Goal: Task Accomplishment & Management: Complete application form

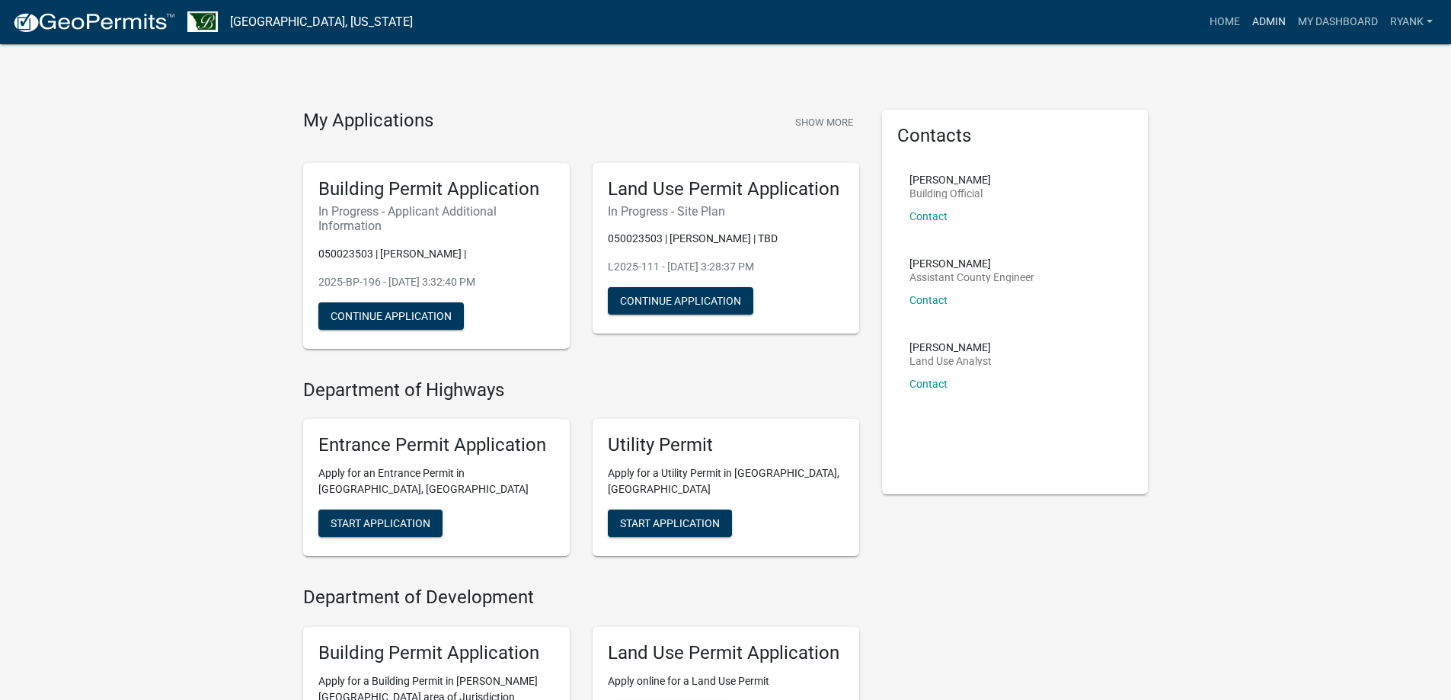
click at [1263, 29] on link "Admin" at bounding box center [1269, 22] width 46 height 29
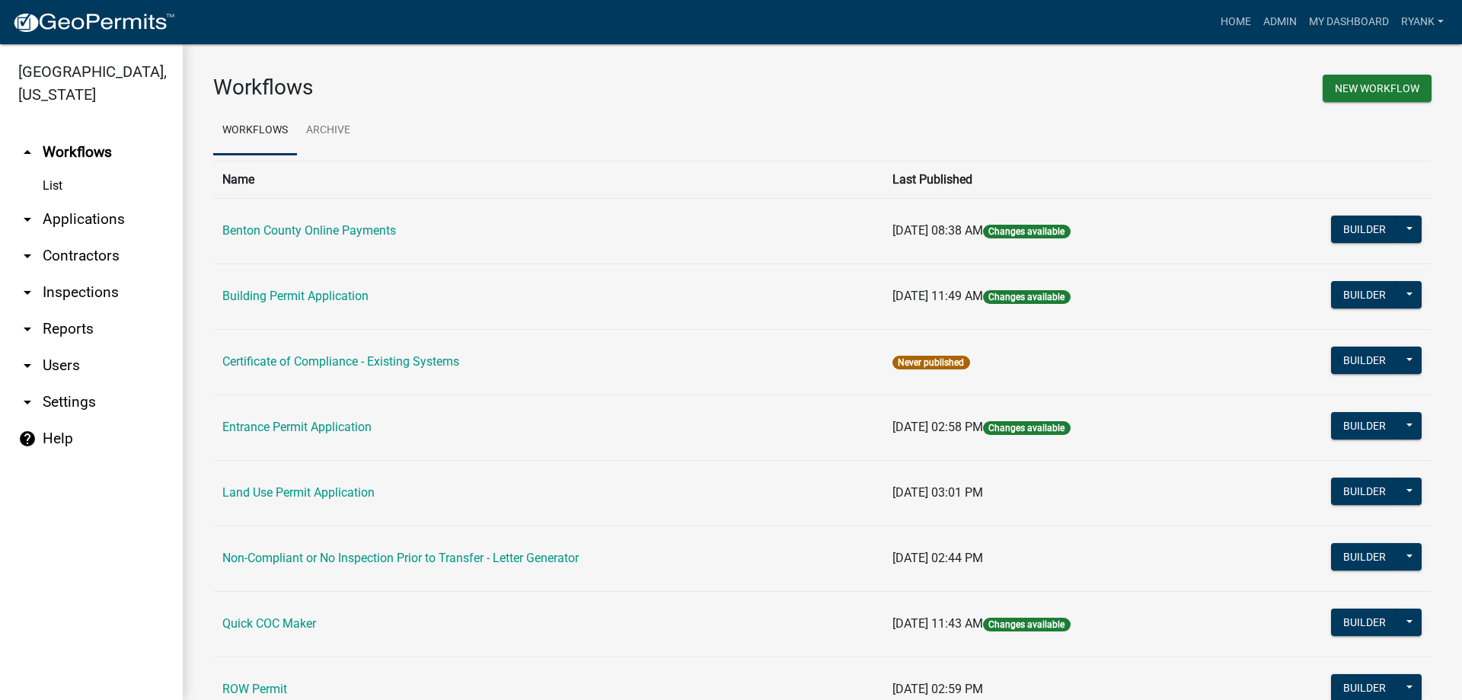
click at [83, 25] on img at bounding box center [93, 22] width 163 height 23
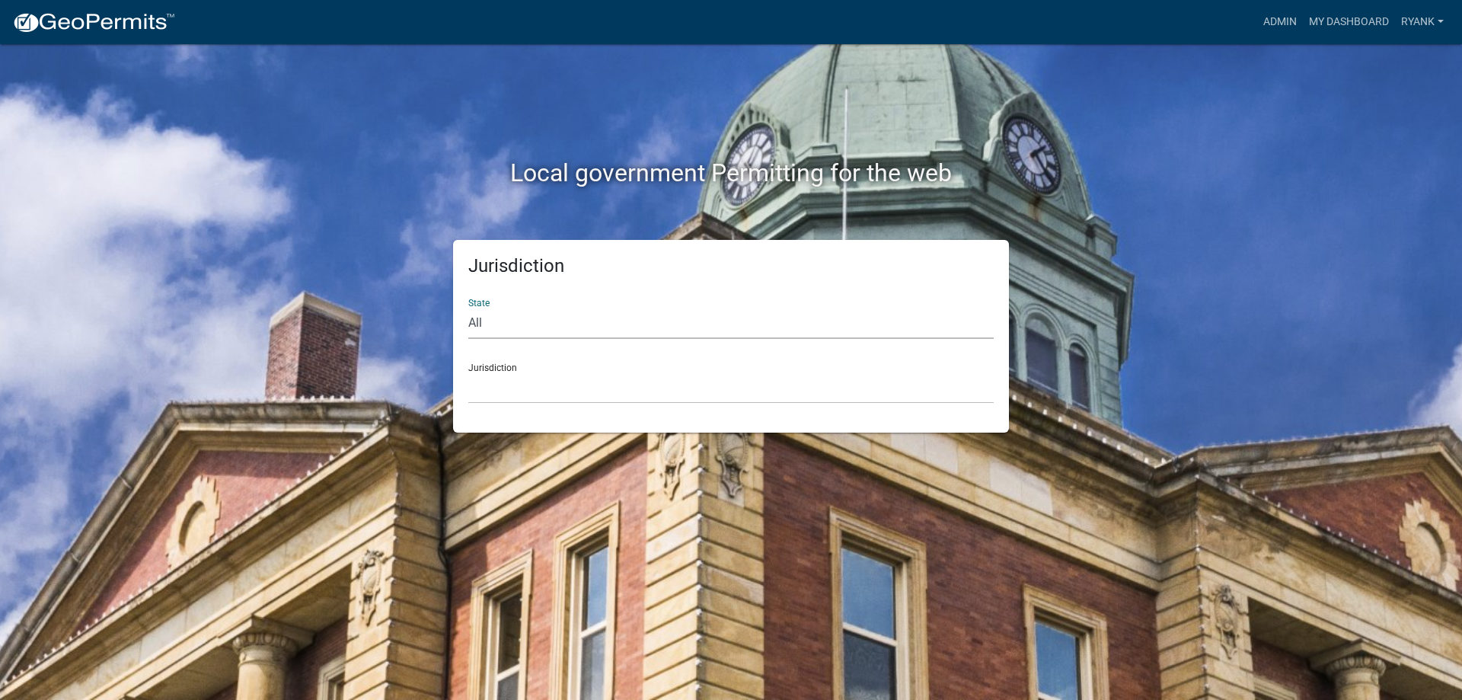
click at [690, 320] on select "All Colorado Georgia Indiana Iowa Kansas Minnesota Ohio South Carolina Wisconsin" at bounding box center [731, 323] width 526 height 31
select select "Minnesota"
click at [468, 308] on select "All Colorado Georgia Indiana Iowa Kansas Minnesota Ohio South Carolina Wisconsin" at bounding box center [731, 323] width 526 height 31
click at [564, 396] on select "Becker County, Minnesota Benton County, Minnesota Carlton County, Minnesota Cit…" at bounding box center [731, 387] width 526 height 31
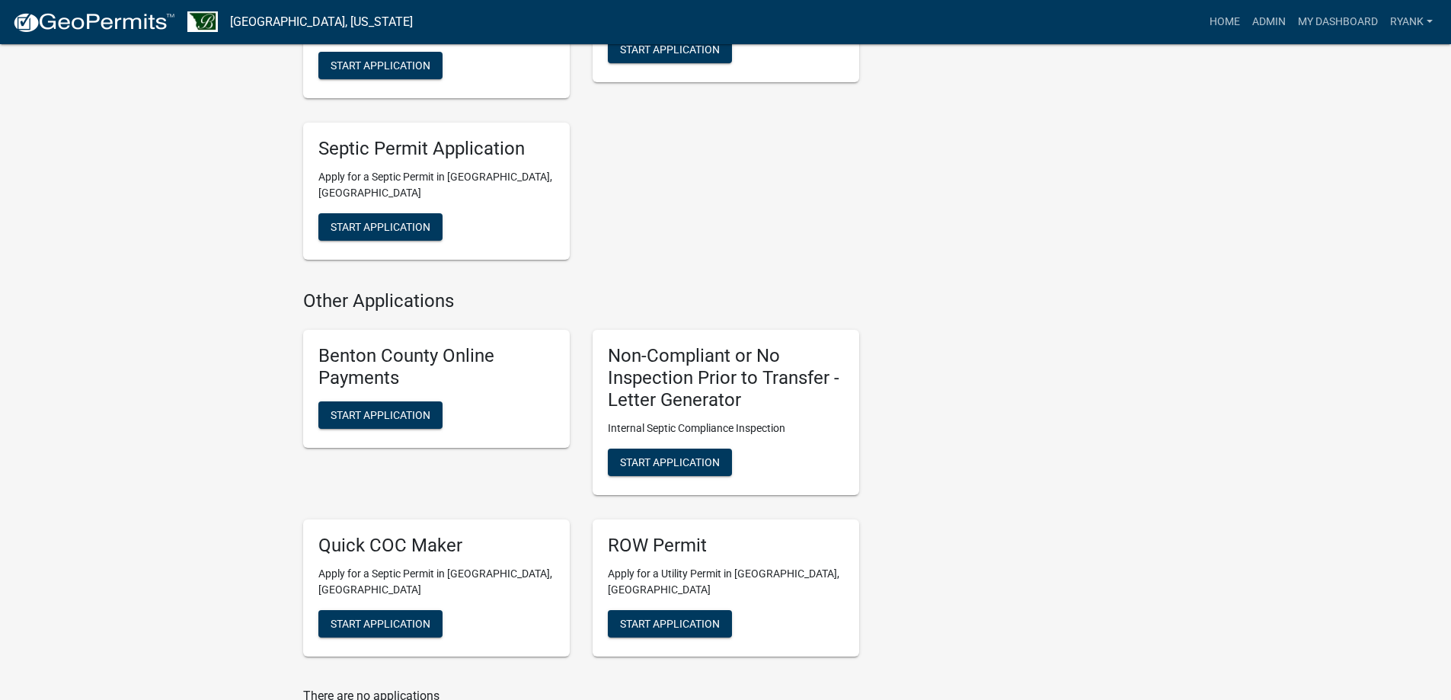
scroll to position [797, 0]
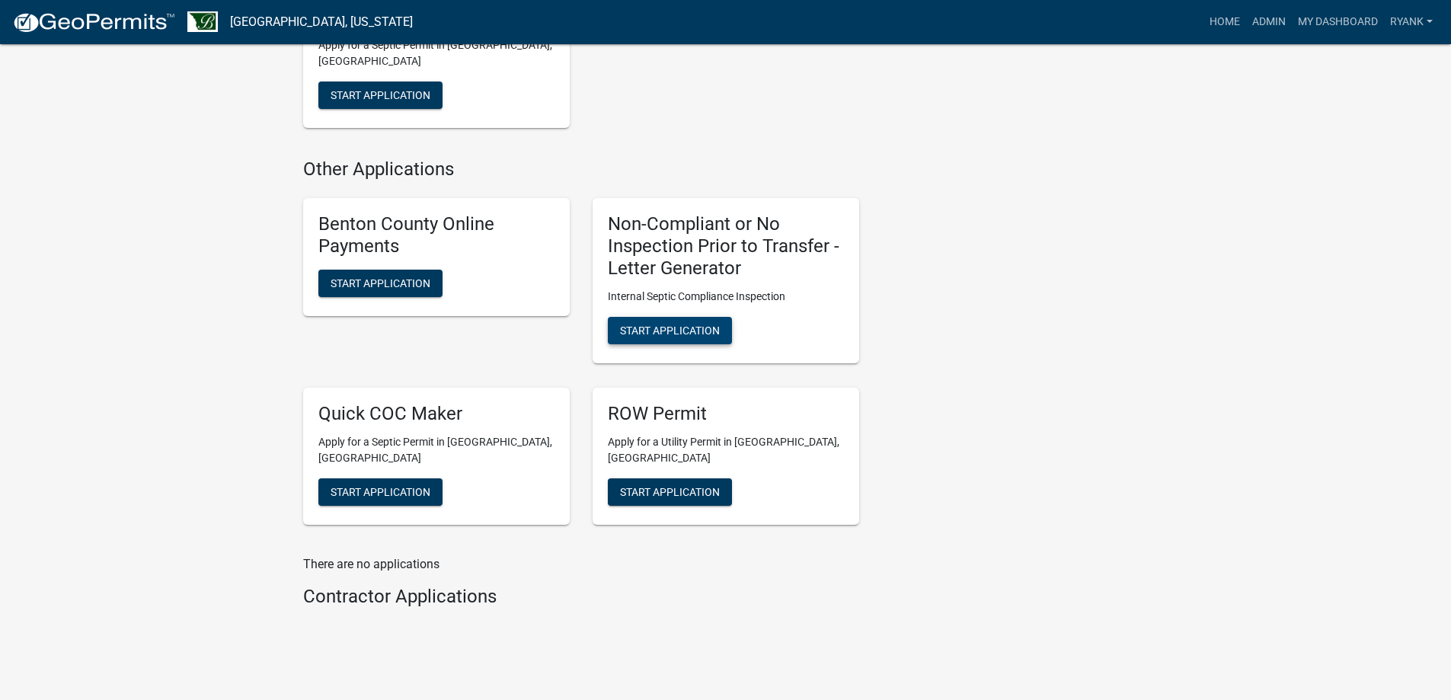
click at [647, 324] on span "Start Application" at bounding box center [670, 330] width 100 height 12
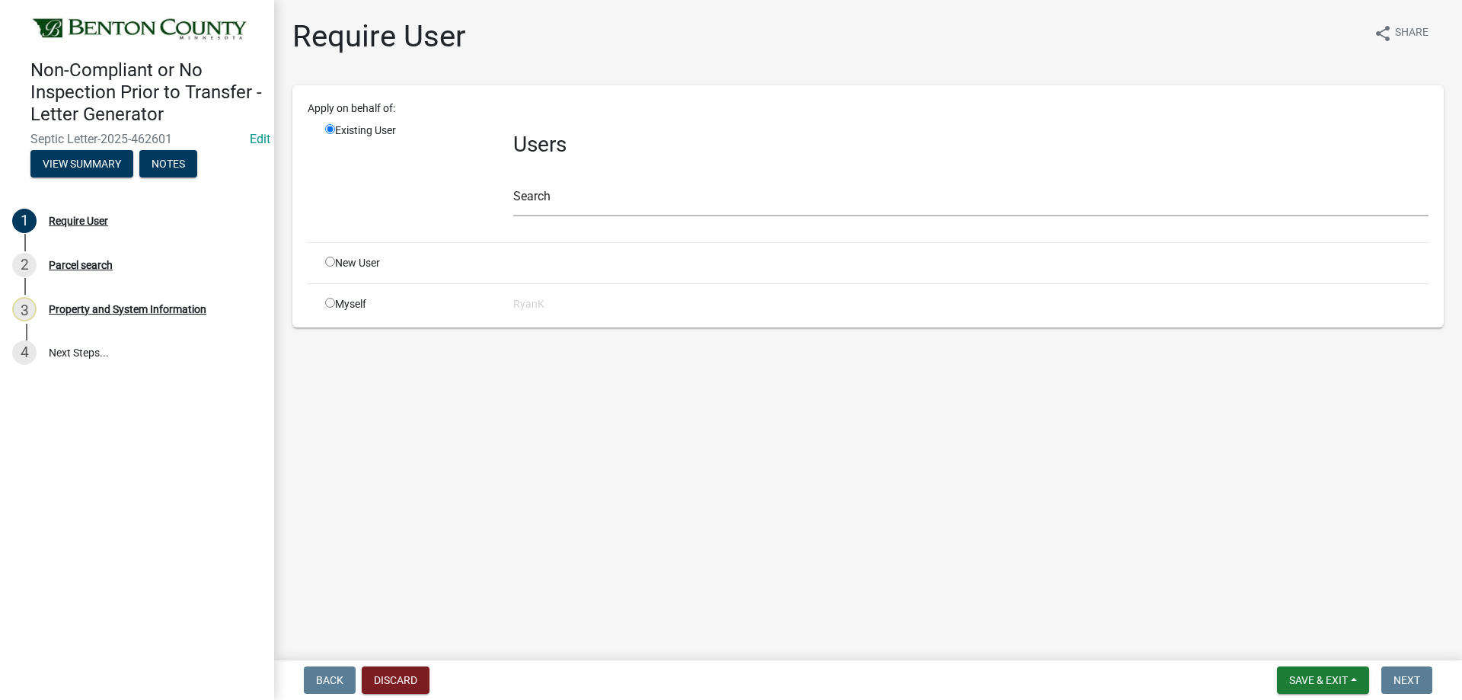
click at [335, 308] on div "Myself" at bounding box center [408, 304] width 188 height 16
drag, startPoint x: 337, startPoint y: 309, endPoint x: 327, endPoint y: 302, distance: 13.1
click at [332, 306] on div "Myself" at bounding box center [408, 304] width 188 height 16
click at [327, 302] on input "radio" at bounding box center [330, 303] width 10 height 10
radio input "true"
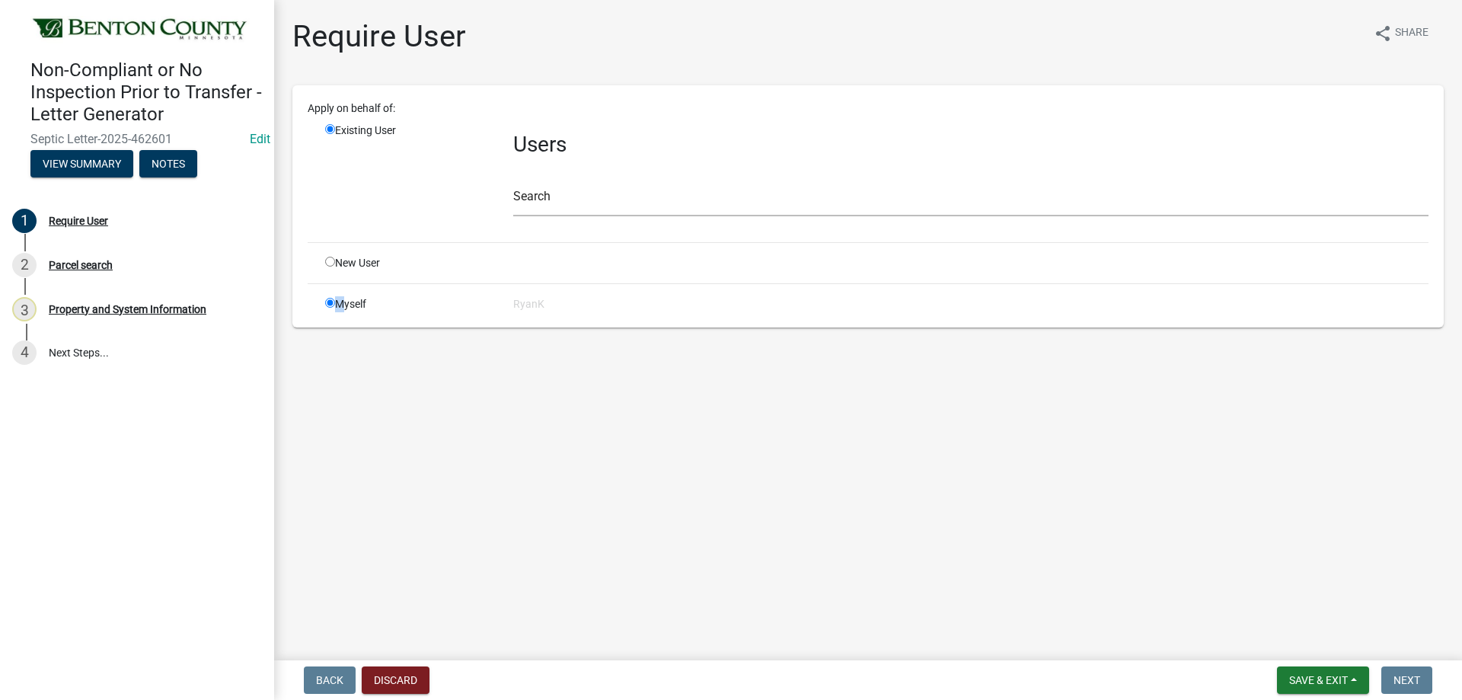
radio input "false"
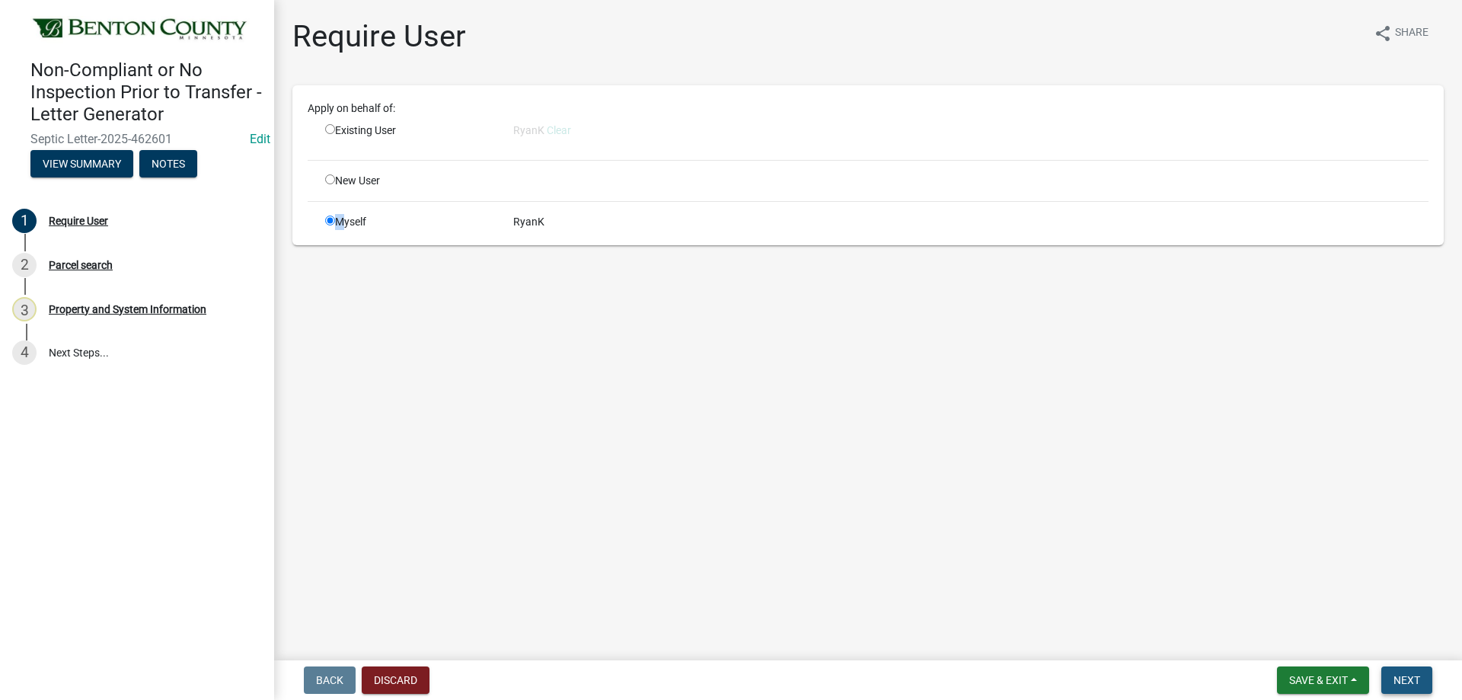
click at [1409, 679] on span "Next" at bounding box center [1407, 680] width 27 height 12
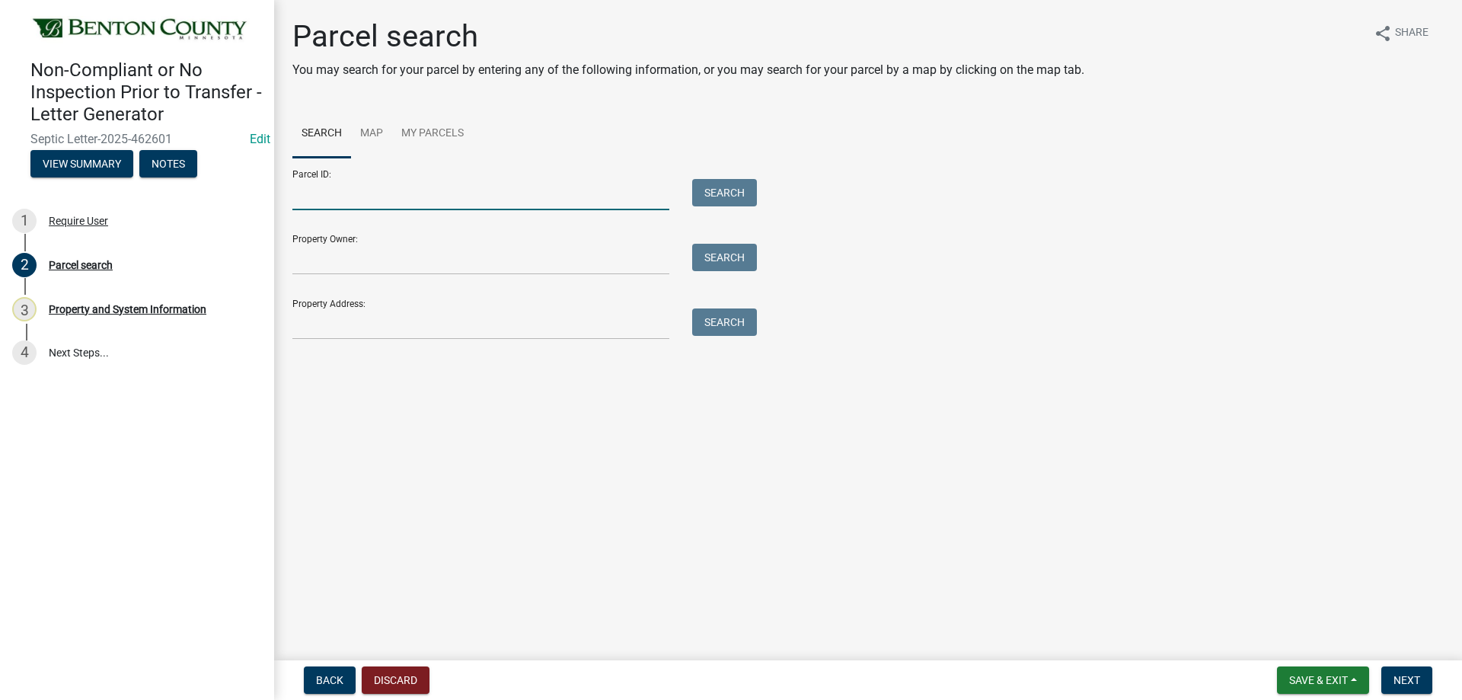
click at [331, 200] on input "Parcel ID:" at bounding box center [480, 194] width 377 height 31
type input "090010800"
click at [736, 196] on button "Search" at bounding box center [724, 192] width 65 height 27
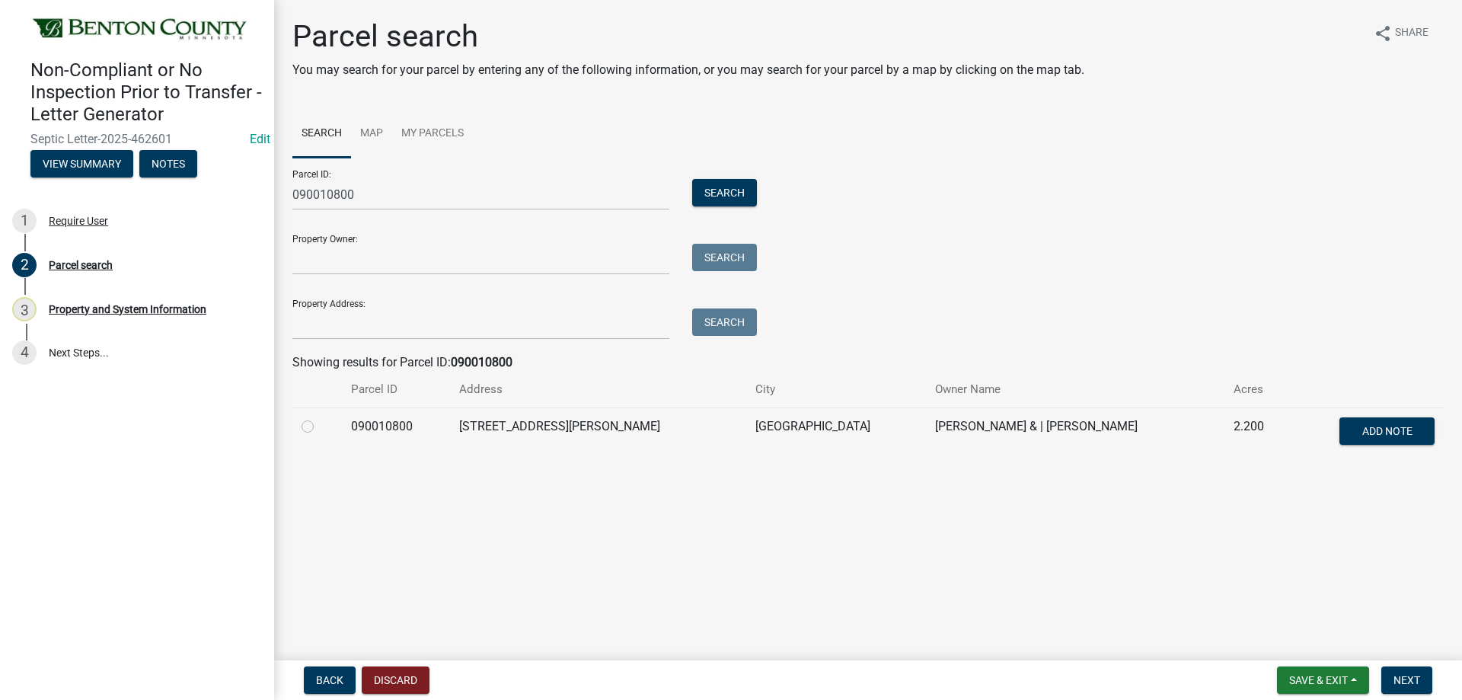
click at [320, 417] on label at bounding box center [320, 417] width 0 height 0
click at [320, 426] on input "radio" at bounding box center [325, 422] width 10 height 10
radio input "true"
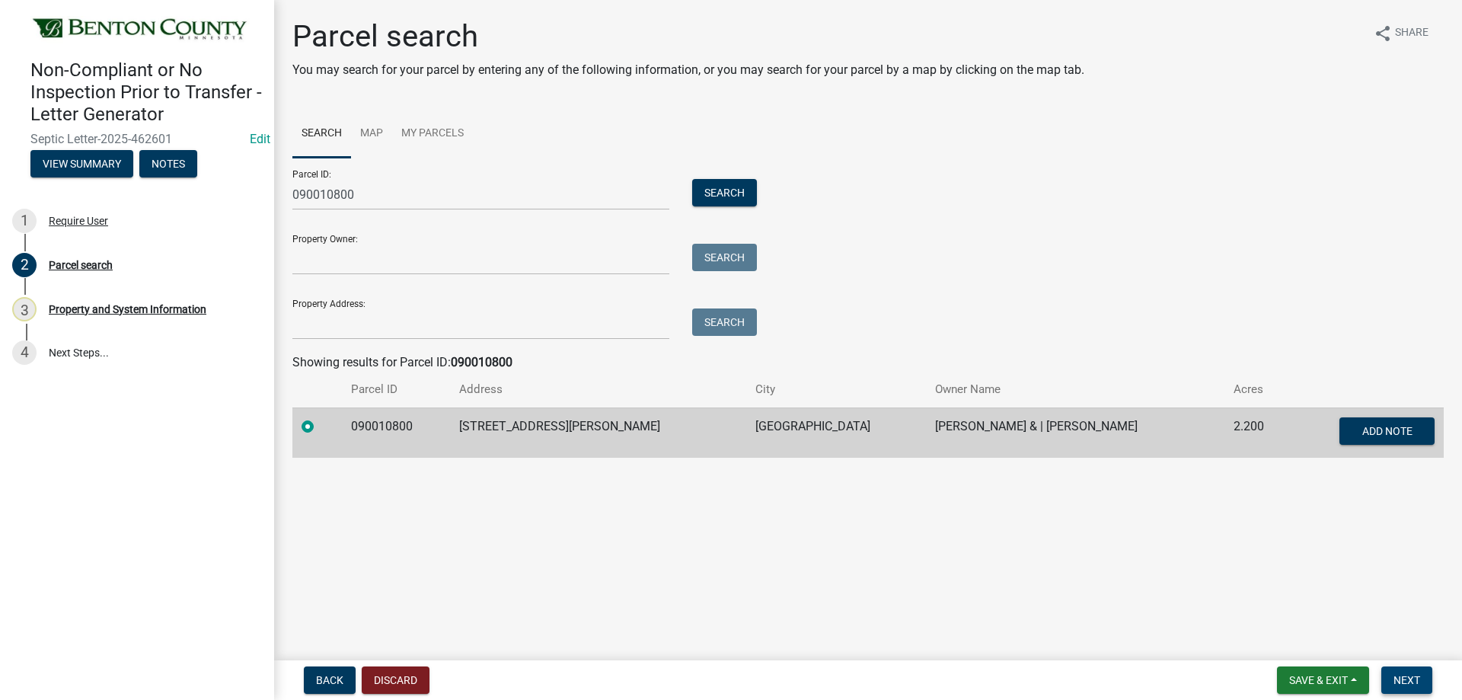
click at [1407, 681] on span "Next" at bounding box center [1407, 680] width 27 height 12
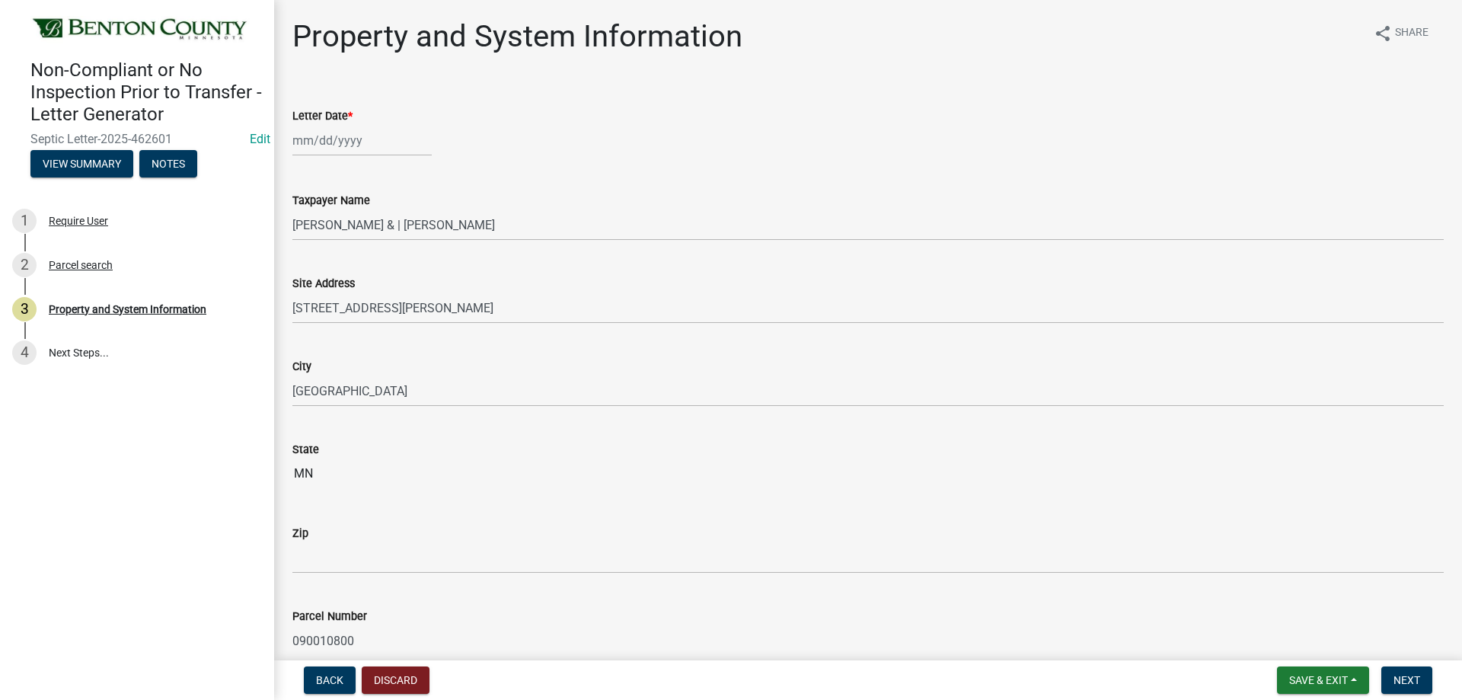
click at [379, 147] on div at bounding box center [361, 140] width 139 height 31
select select "8"
select select "2025"
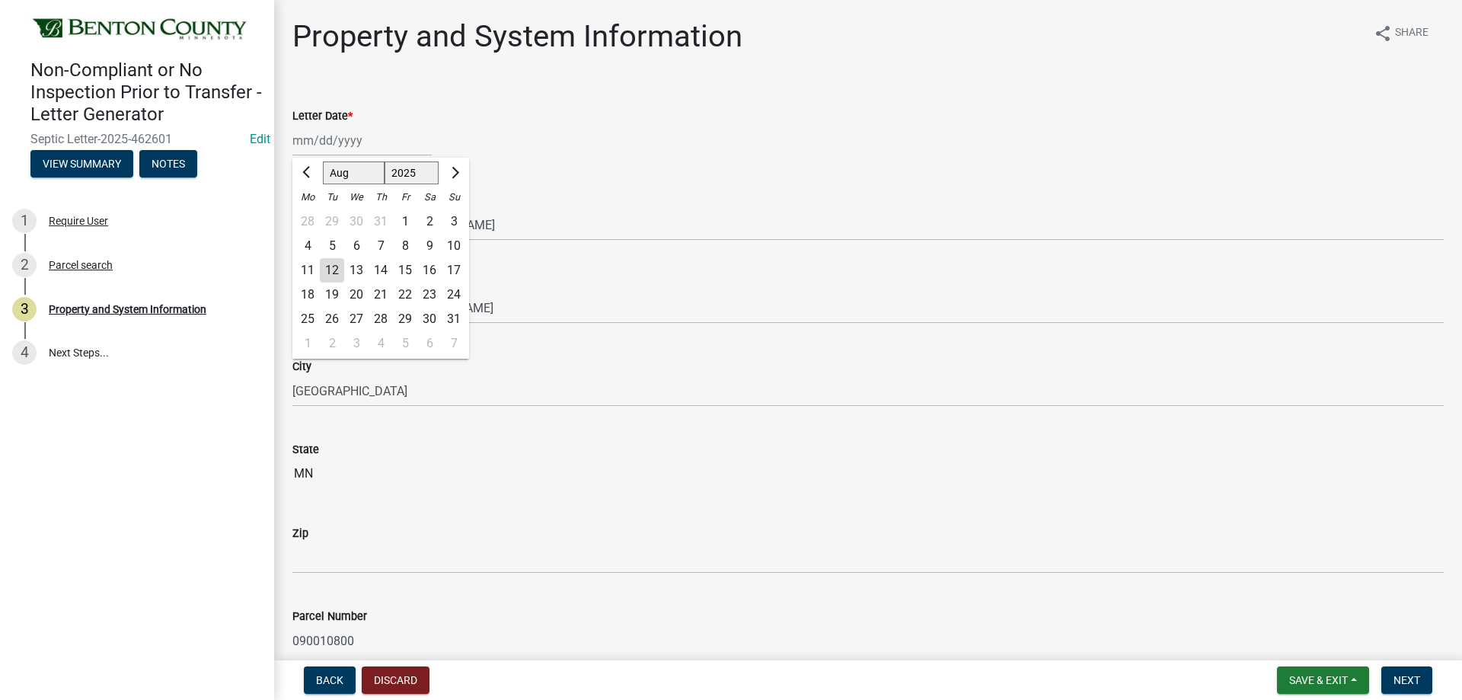
click at [327, 274] on div "12" at bounding box center [332, 270] width 24 height 24
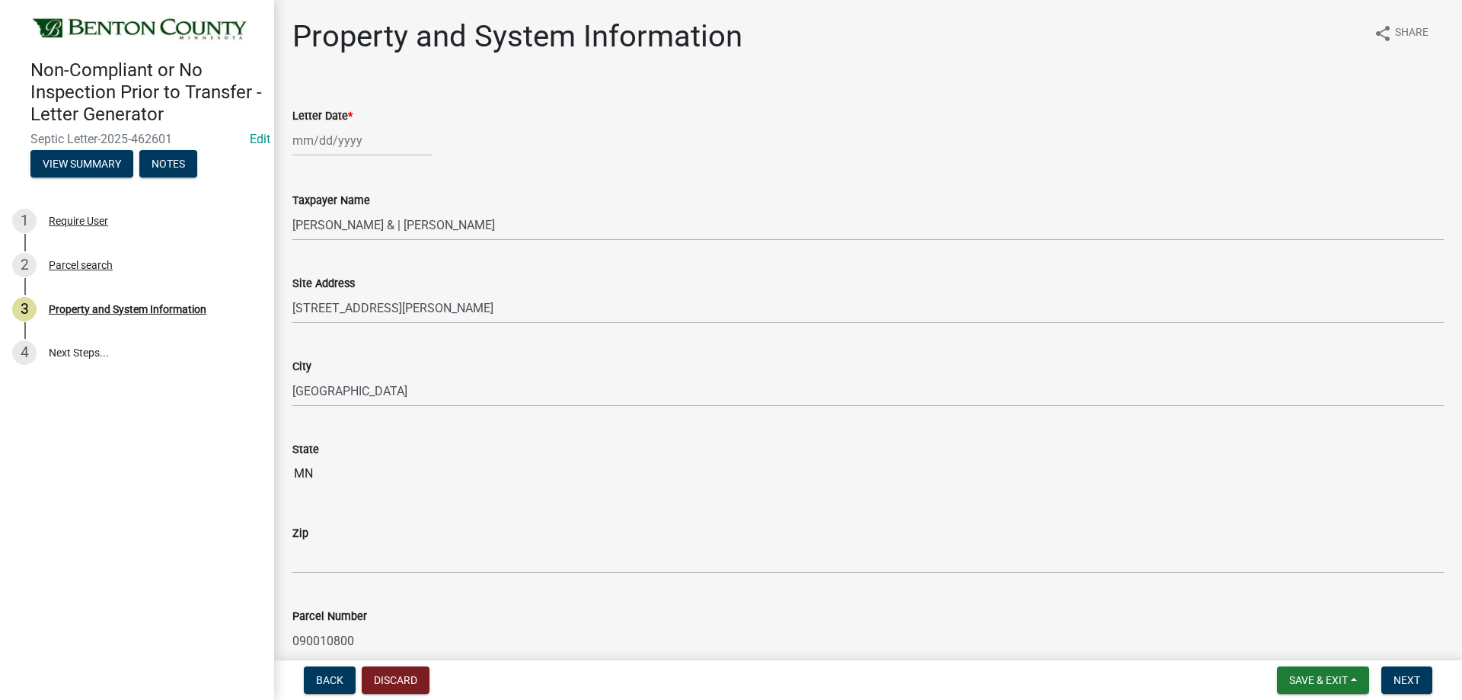
type input "08/12/2025"
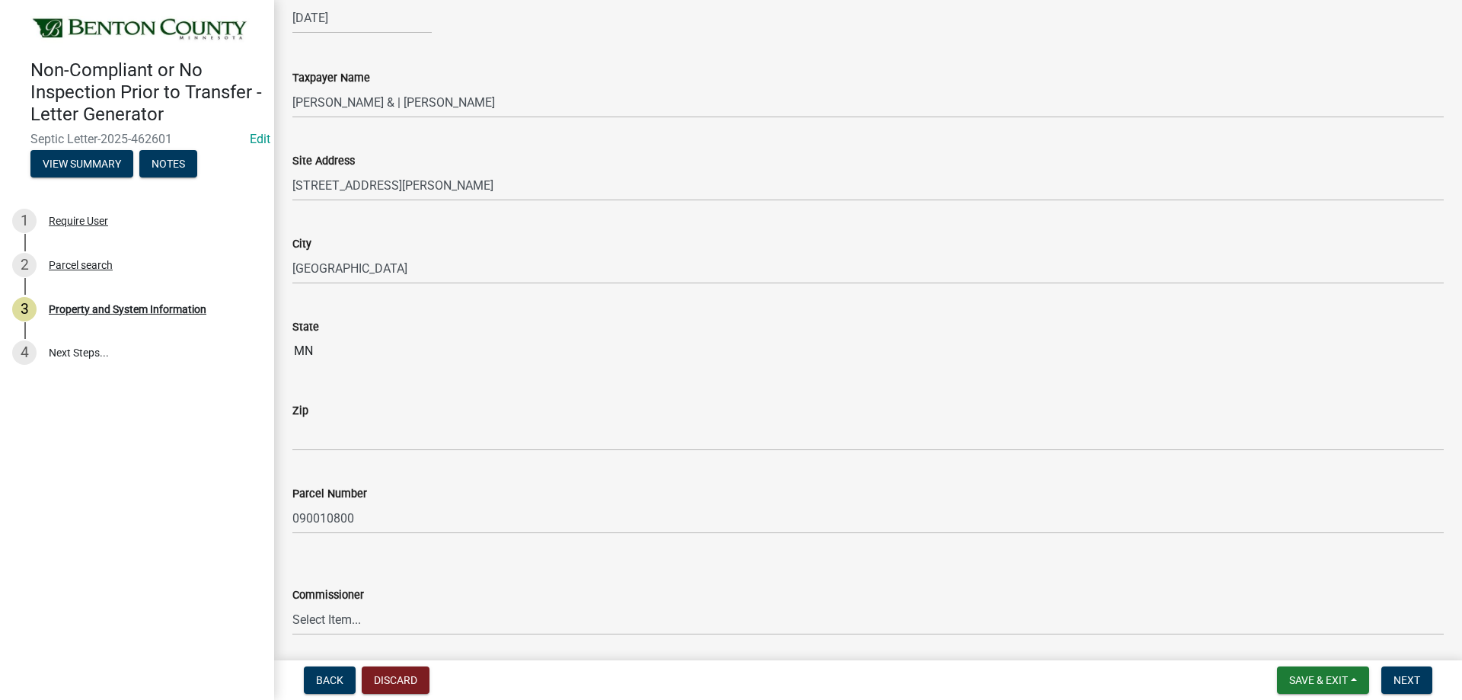
scroll to position [152, 0]
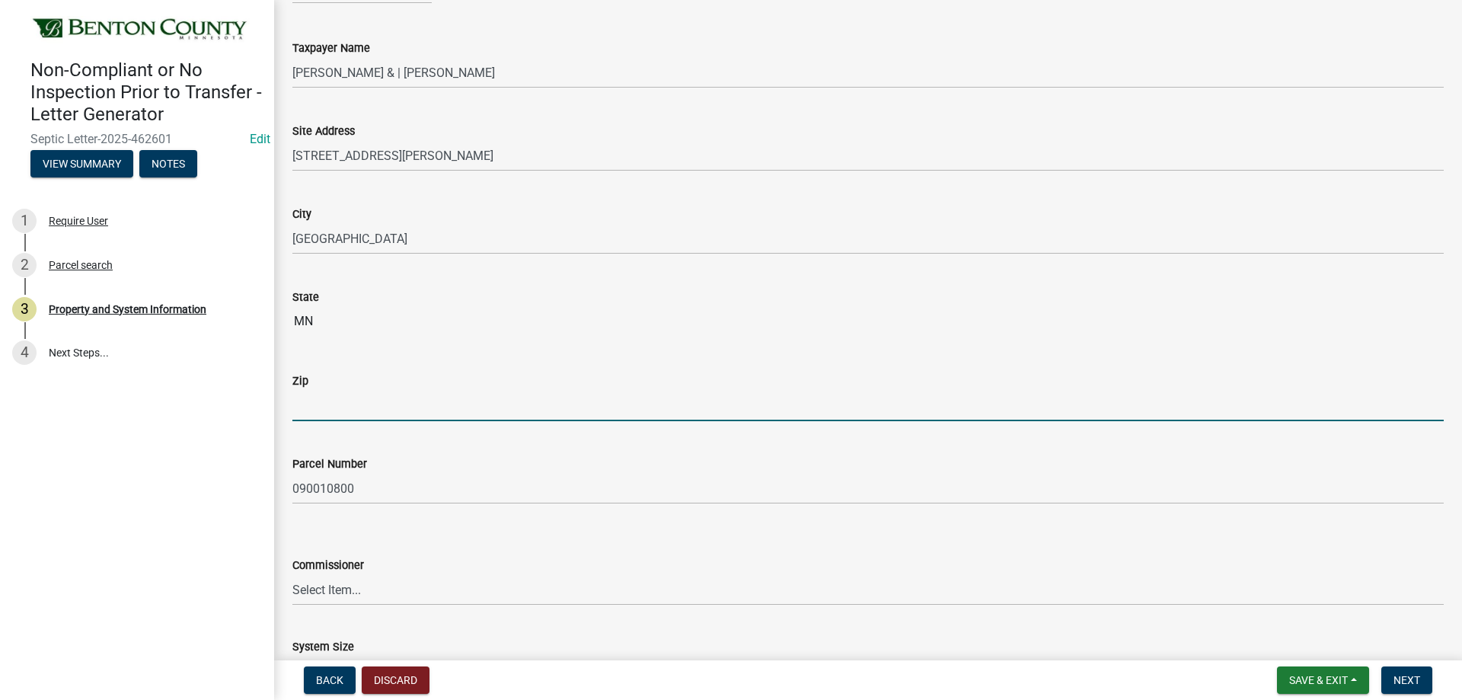
click at [336, 407] on input "Zip" at bounding box center [868, 405] width 1152 height 31
type input "56379"
click at [488, 314] on input "MN" at bounding box center [868, 321] width 1152 height 30
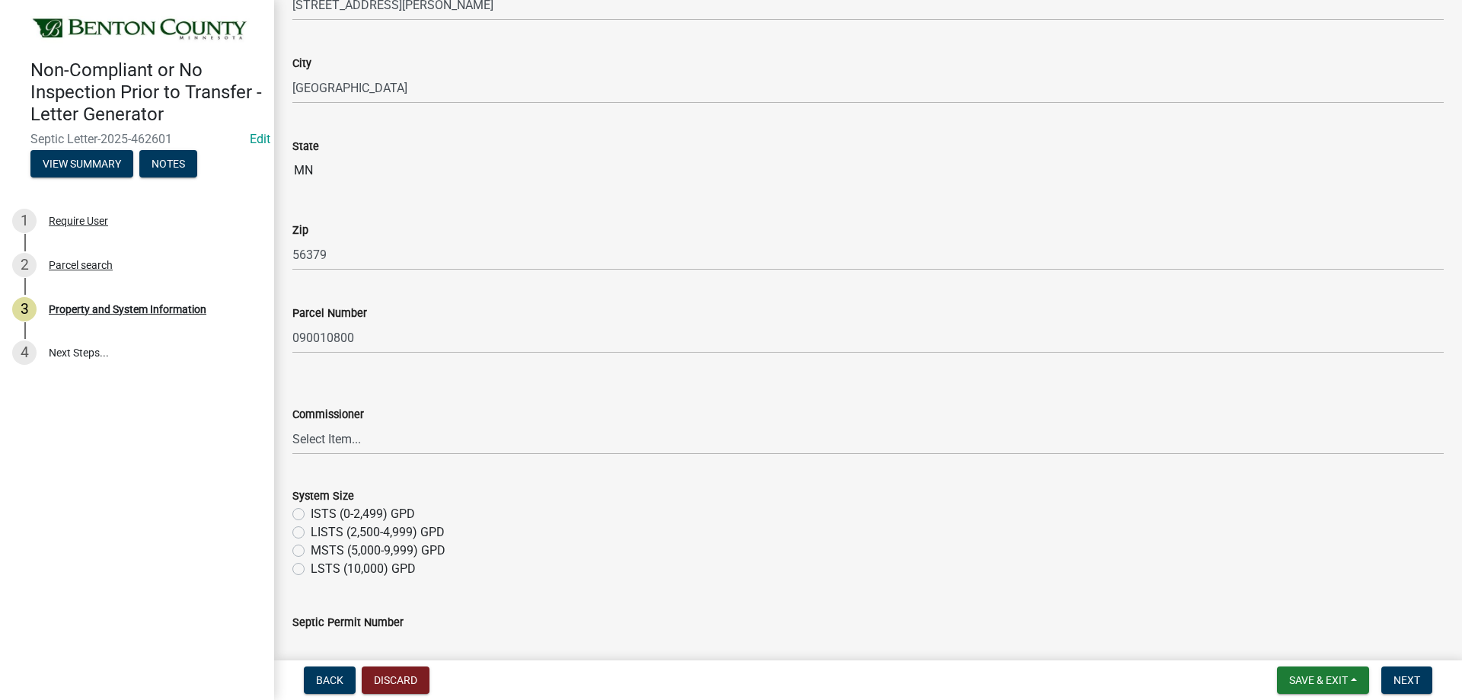
scroll to position [305, 0]
click at [457, 438] on select "Select Item... Scott Johnson, District 1 Ed Popp, District 2 Steve Heinen, Dist…" at bounding box center [868, 437] width 1152 height 31
click at [292, 422] on select "Select Item... Scott Johnson, District 1 Ed Popp, District 2 Steve Heinen, Dist…" at bounding box center [868, 437] width 1152 height 31
select select "58a13173-c4a7-4177-ac8e-414cffdabaf7"
drag, startPoint x: 299, startPoint y: 506, endPoint x: 306, endPoint y: 520, distance: 15.7
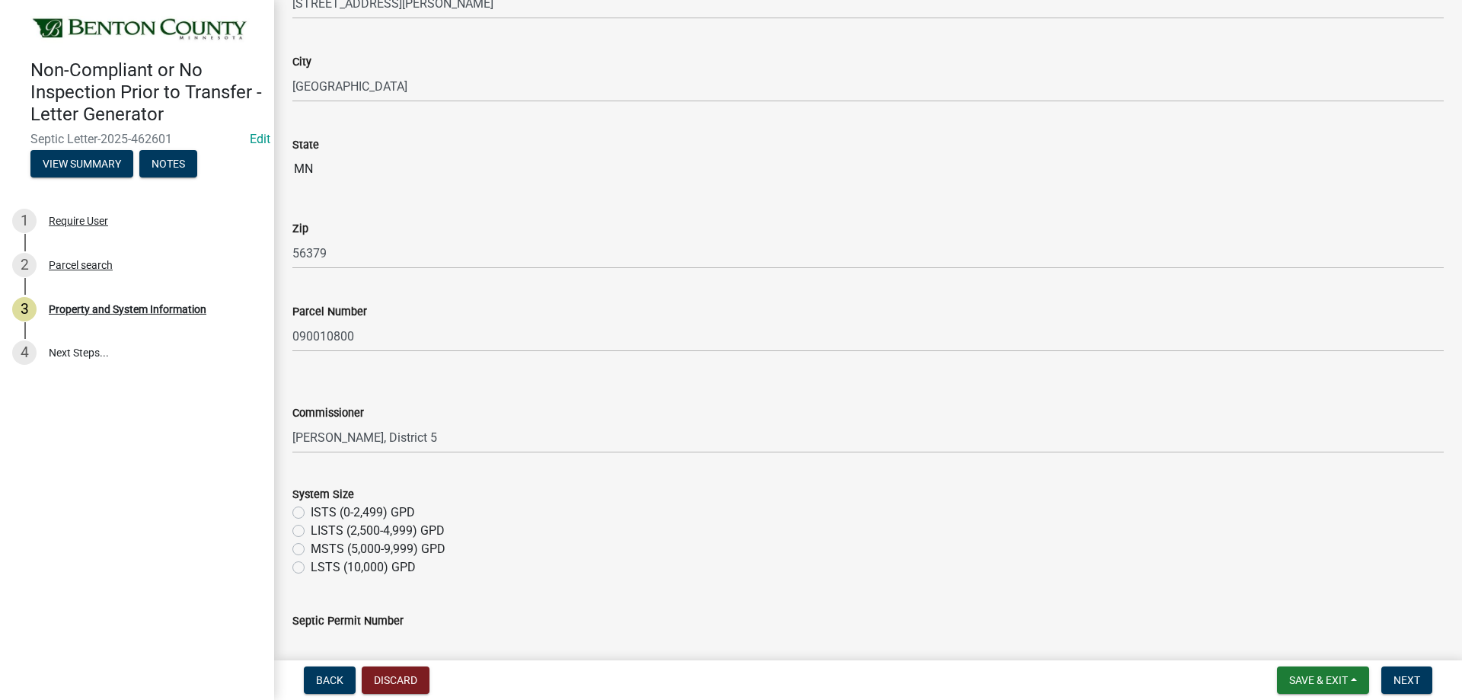
click at [311, 507] on label "ISTS (0-2,499) GPD" at bounding box center [363, 512] width 104 height 18
click at [311, 507] on input "ISTS (0-2,499) GPD" at bounding box center [316, 508] width 10 height 10
radio input "true"
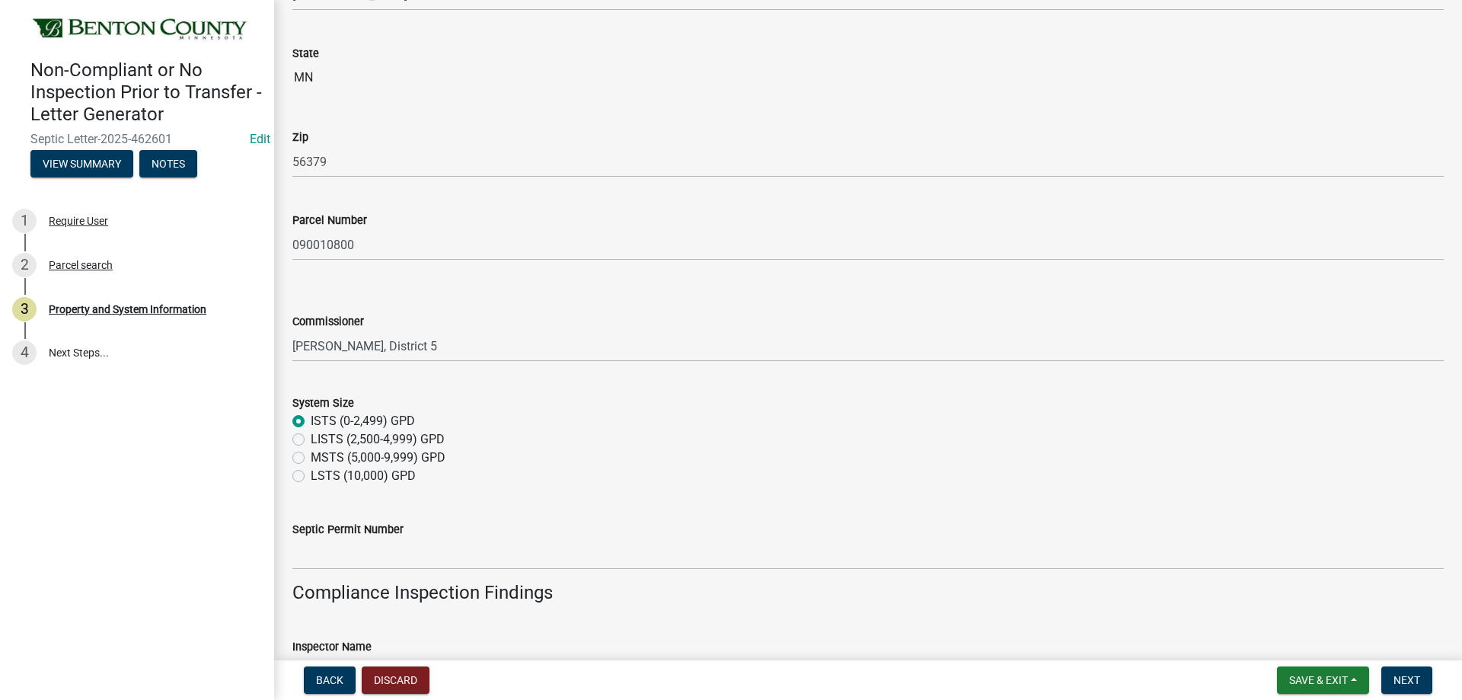
scroll to position [533, 0]
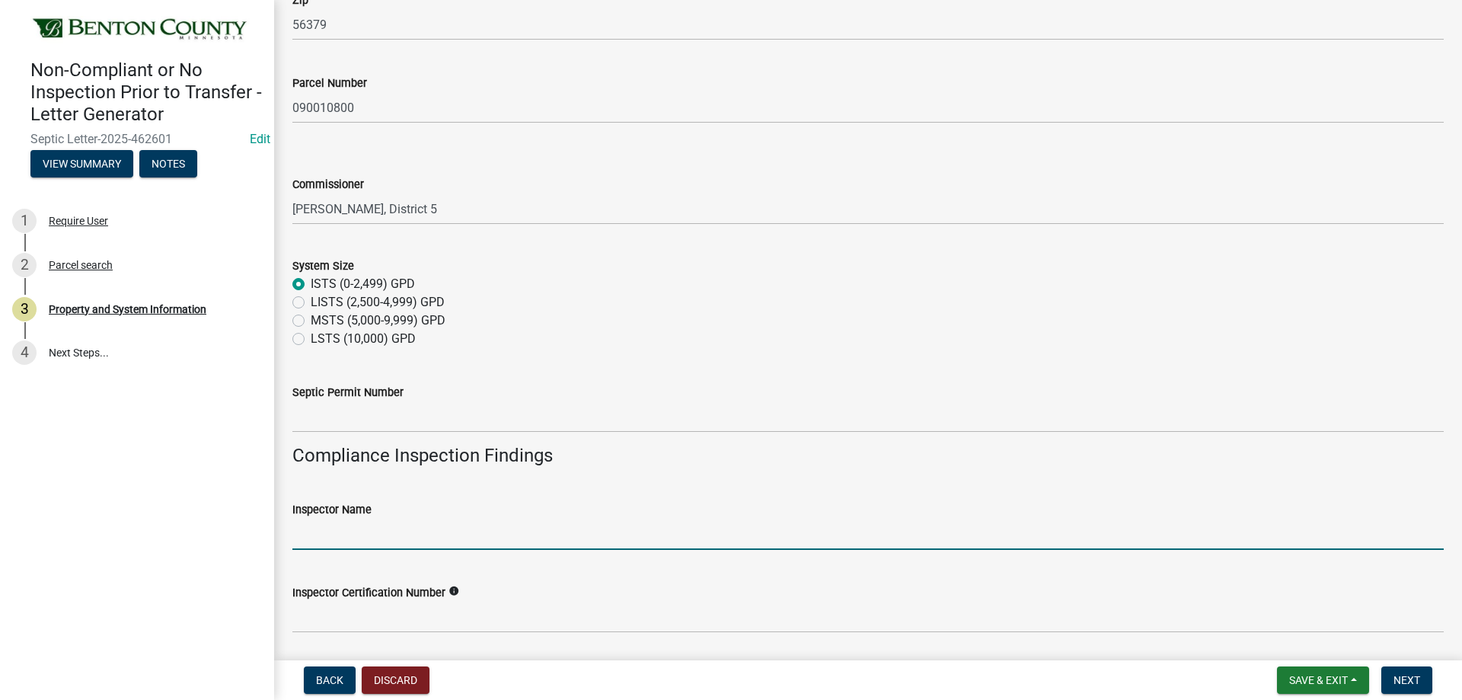
click at [347, 534] on input "Inspector Name" at bounding box center [868, 534] width 1152 height 31
type input "Ben Pflueger"
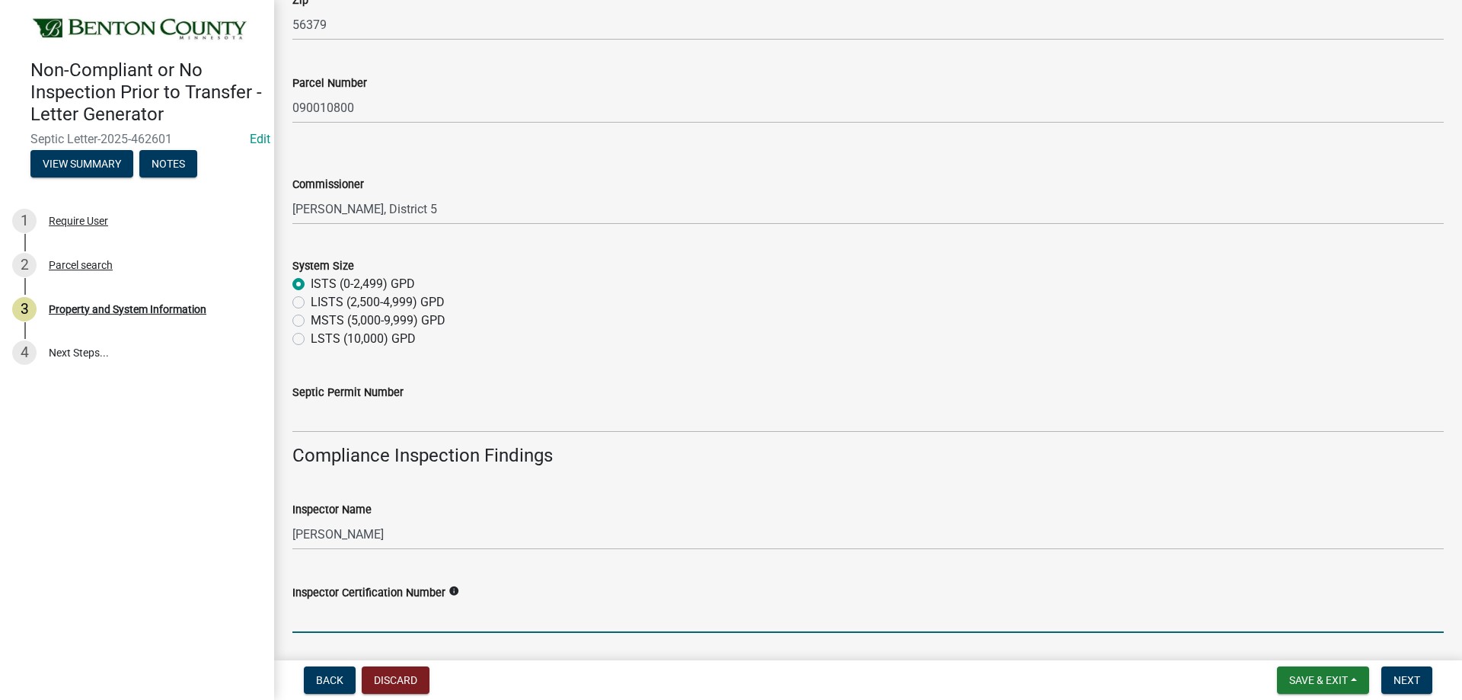
click at [316, 615] on input "Inspector Certification Number" at bounding box center [868, 617] width 1152 height 31
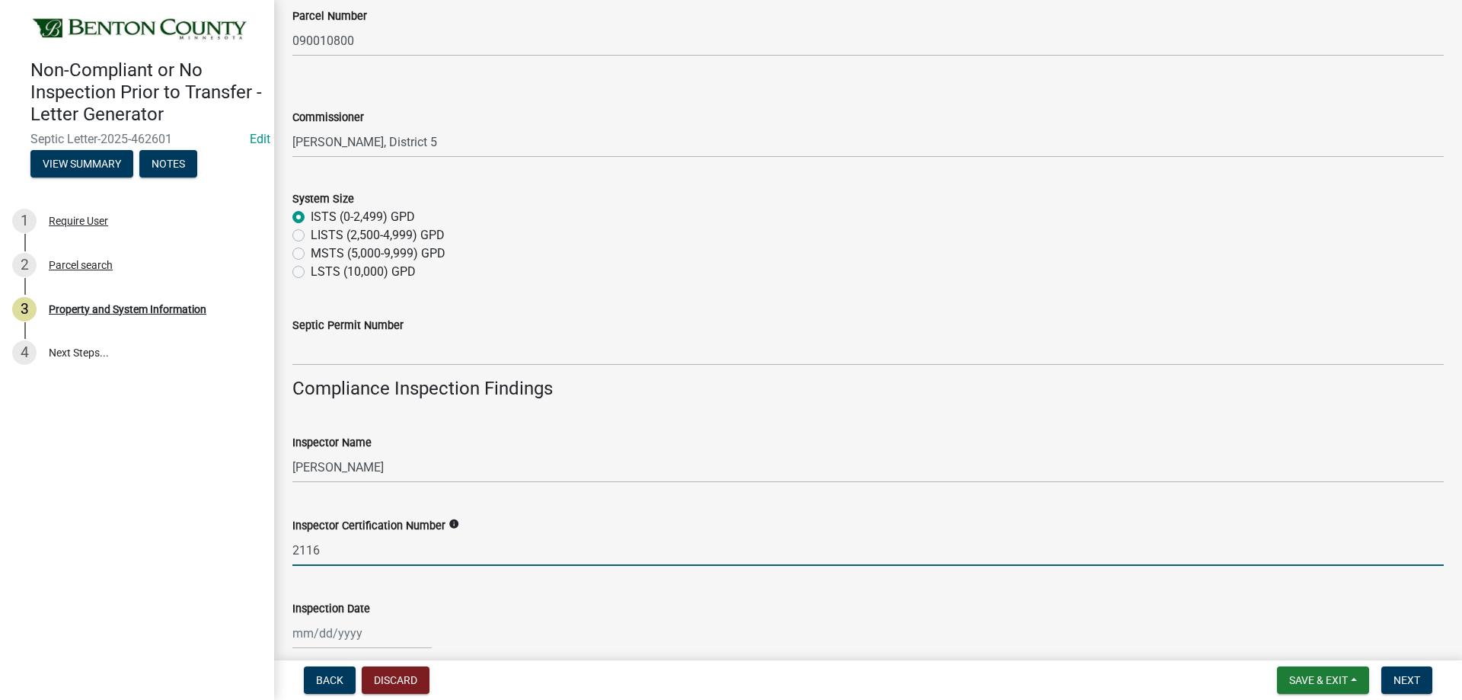
scroll to position [762, 0]
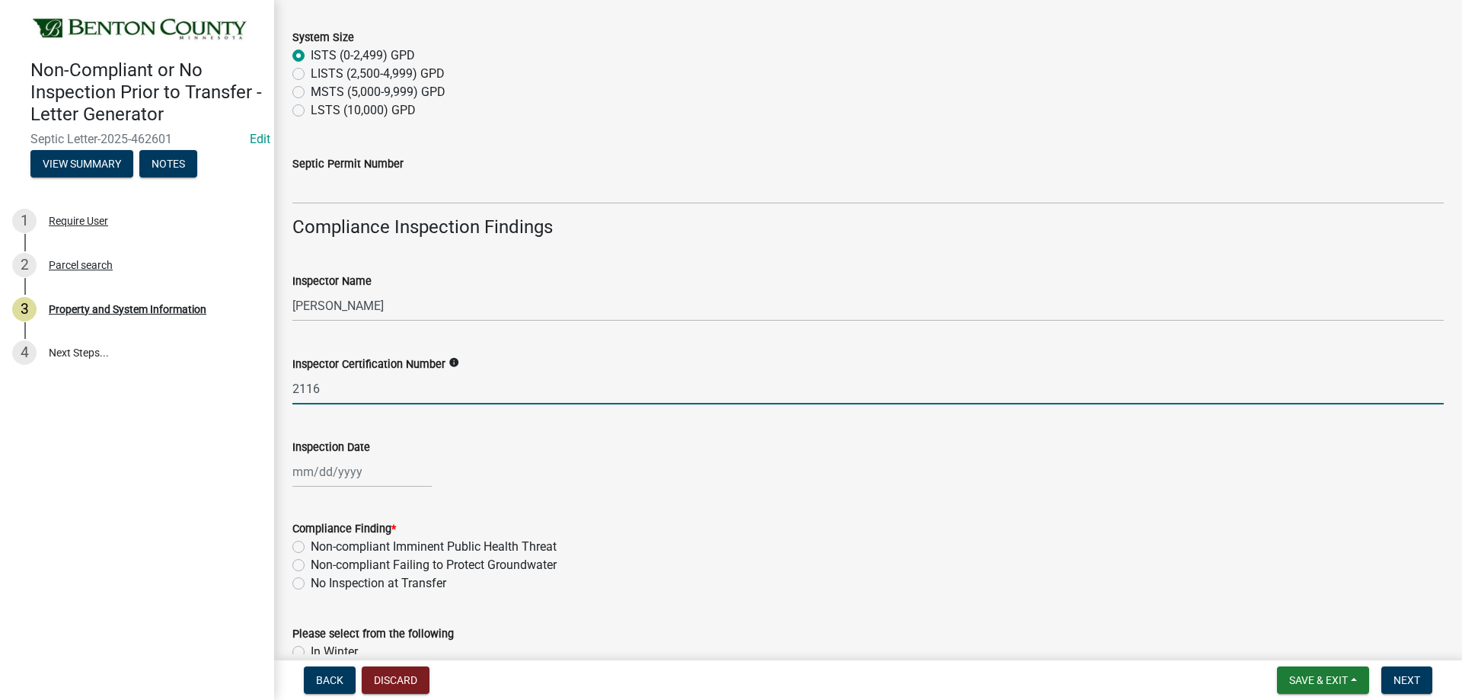
type input "2116"
select select "8"
select select "2025"
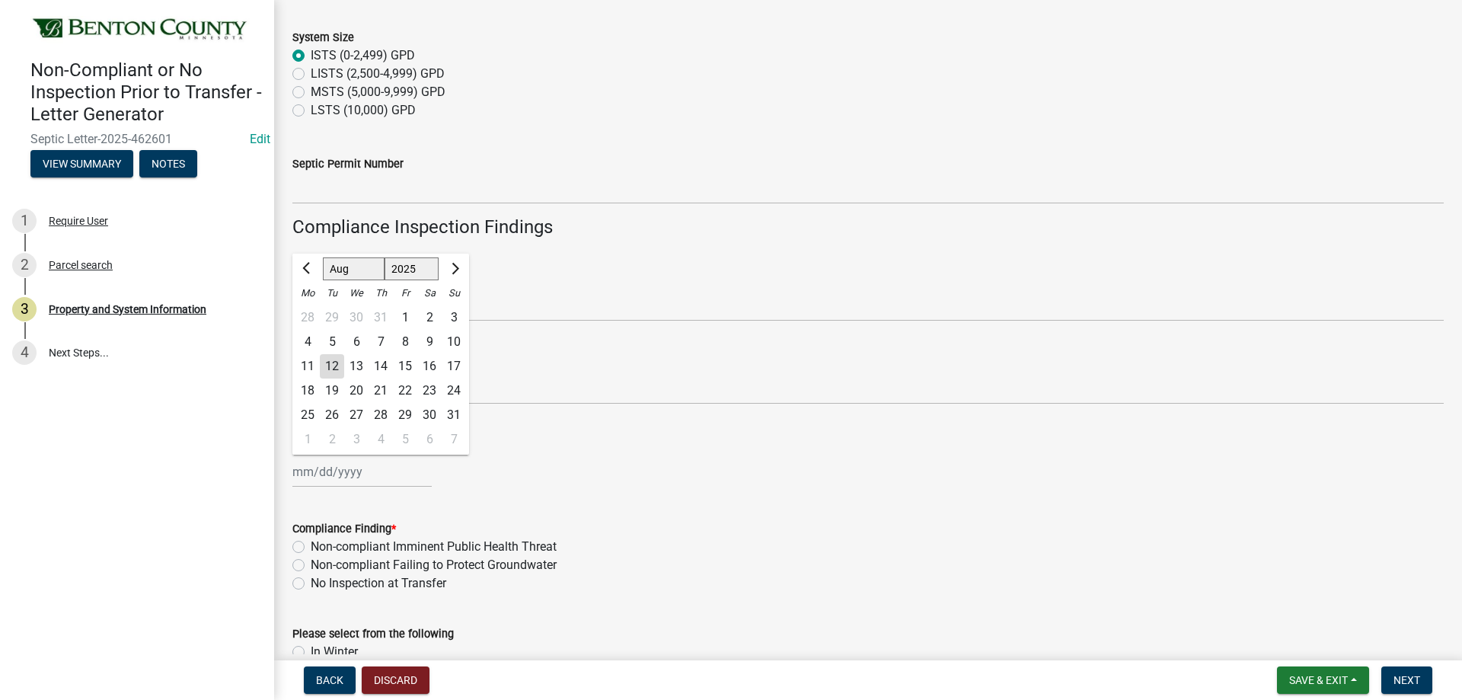
click at [305, 474] on div "Jan Feb Mar Apr May Jun Jul Aug Sep Oct Nov Dec 1525 1526 1527 1528 1529 1530 1…" at bounding box center [361, 471] width 139 height 31
click at [313, 478] on input "Inspection Date" at bounding box center [361, 471] width 139 height 31
type input "07/30/2025"
click at [695, 503] on form "Compliance Finding * Non-compliant Imminent Public Health Threat Non-compliant …" at bounding box center [868, 546] width 1152 height 91
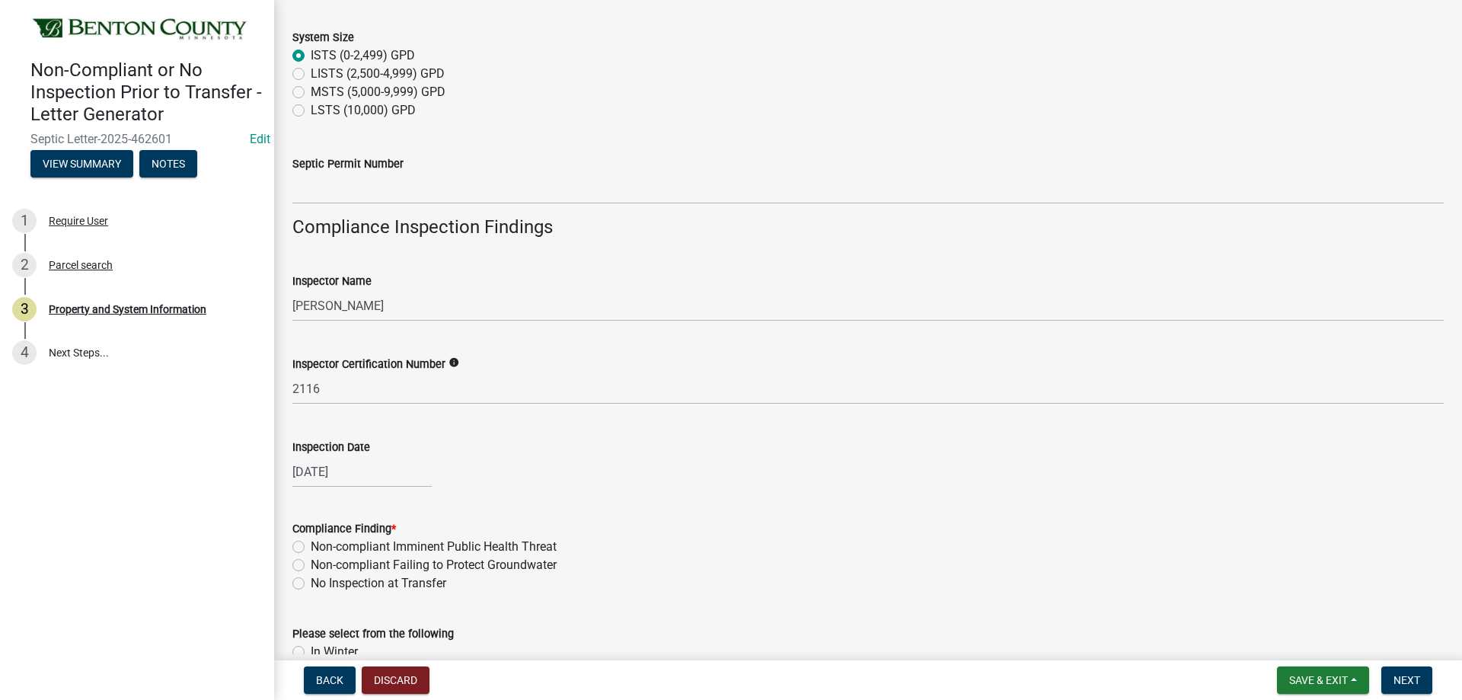
click at [311, 565] on label "Non-compliant Failing to Protect Groundwater" at bounding box center [434, 565] width 246 height 18
click at [311, 565] on input "Non-compliant Failing to Protect Groundwater" at bounding box center [316, 561] width 10 height 10
radio input "true"
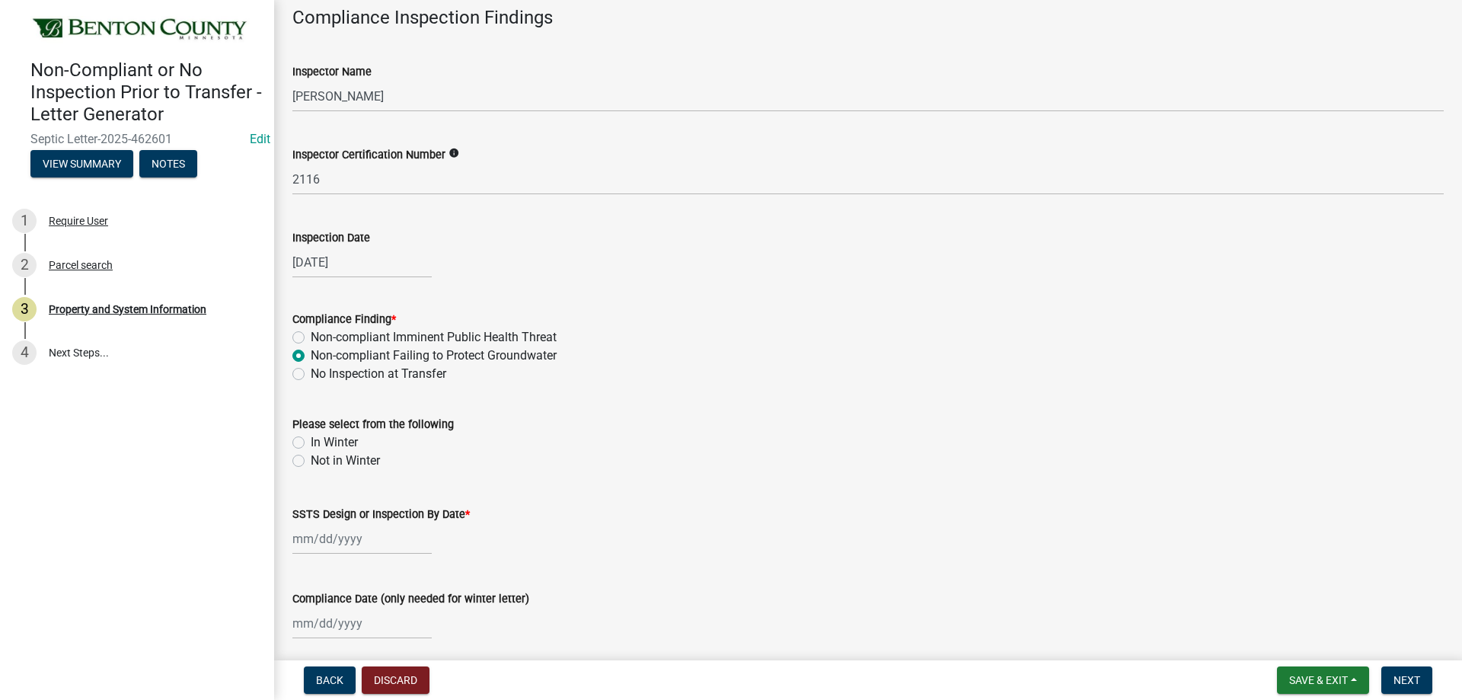
scroll to position [990, 0]
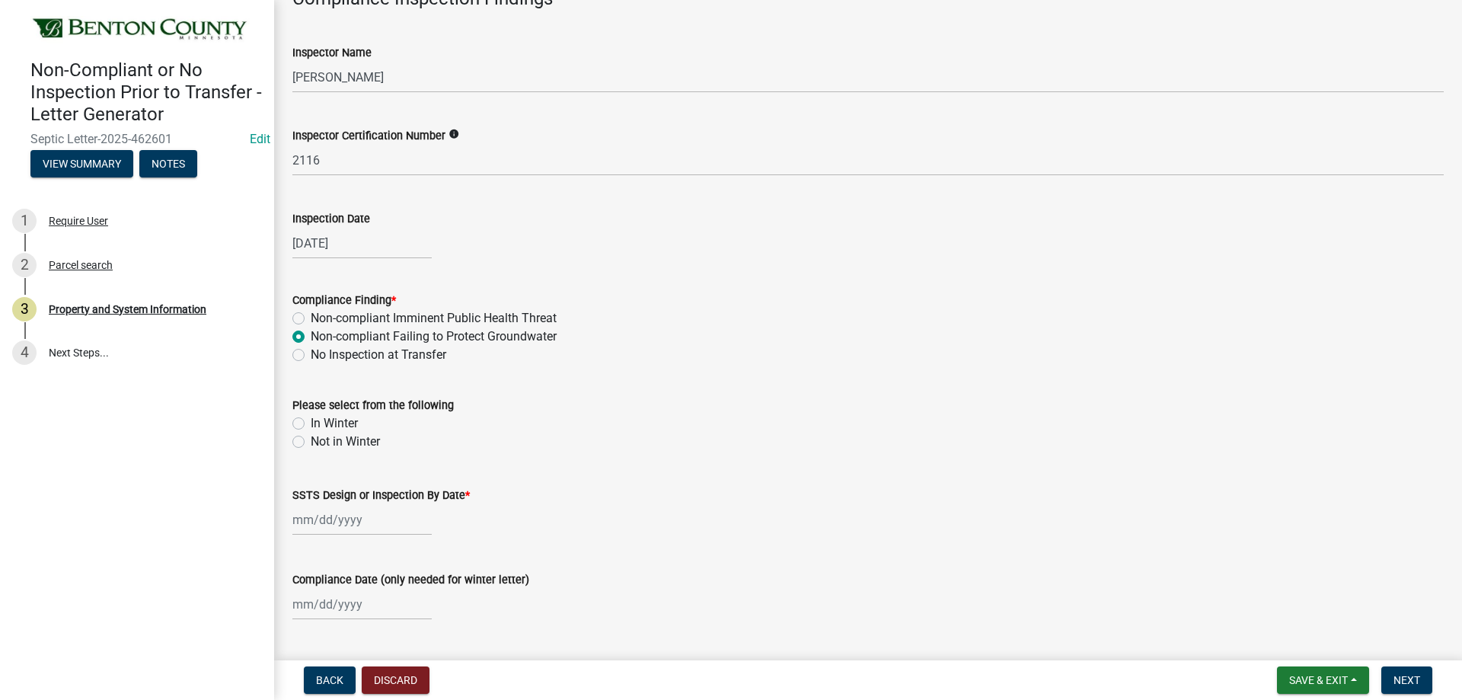
click at [311, 441] on label "Not in Winter" at bounding box center [345, 442] width 69 height 18
click at [311, 441] on input "Not in Winter" at bounding box center [316, 438] width 10 height 10
radio input "true"
select select "8"
select select "2025"
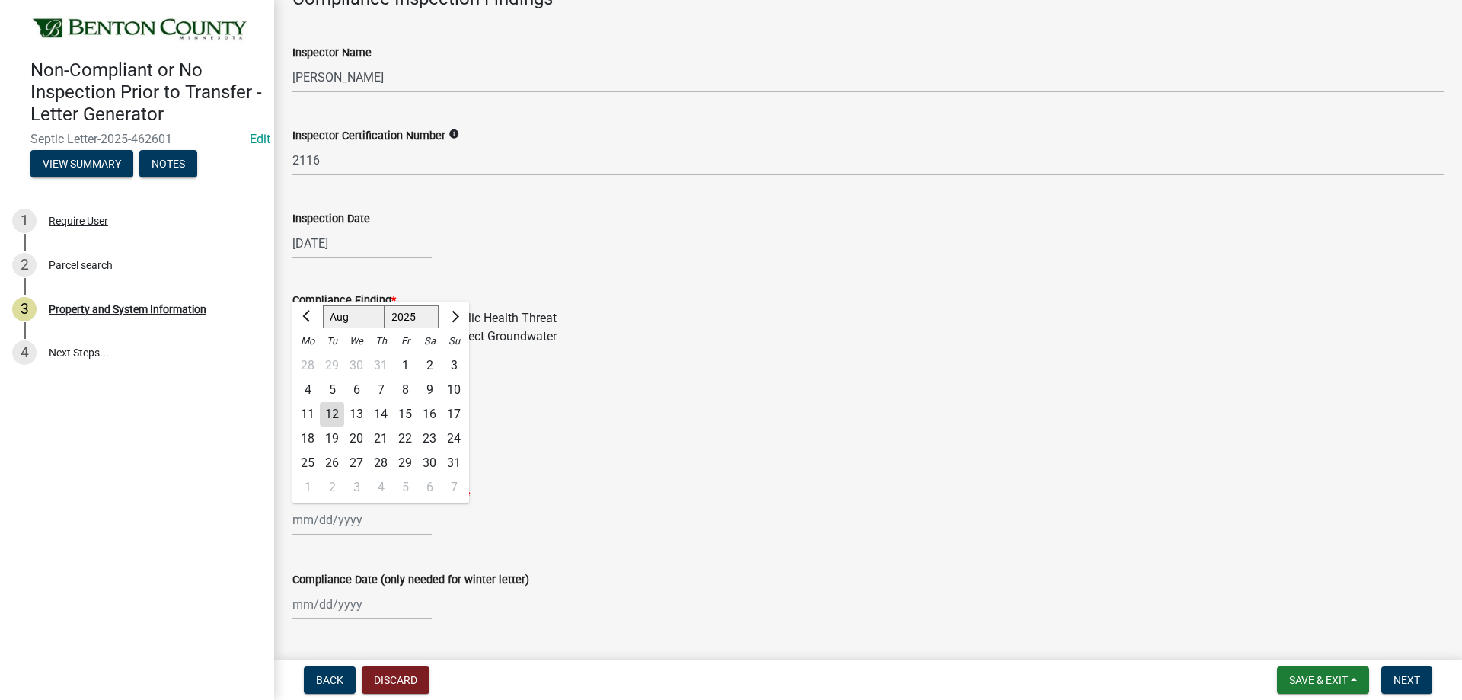
click at [293, 522] on div "Jan Feb Mar Apr May Jun Jul Aug Sep Oct Nov Dec 1525 1526 1527 1528 1529 1530 1…" at bounding box center [361, 519] width 139 height 31
click at [457, 311] on button "Next month" at bounding box center [454, 317] width 18 height 24
select select "9"
click at [305, 416] on div "15" at bounding box center [308, 414] width 24 height 24
type input "09/15/2025"
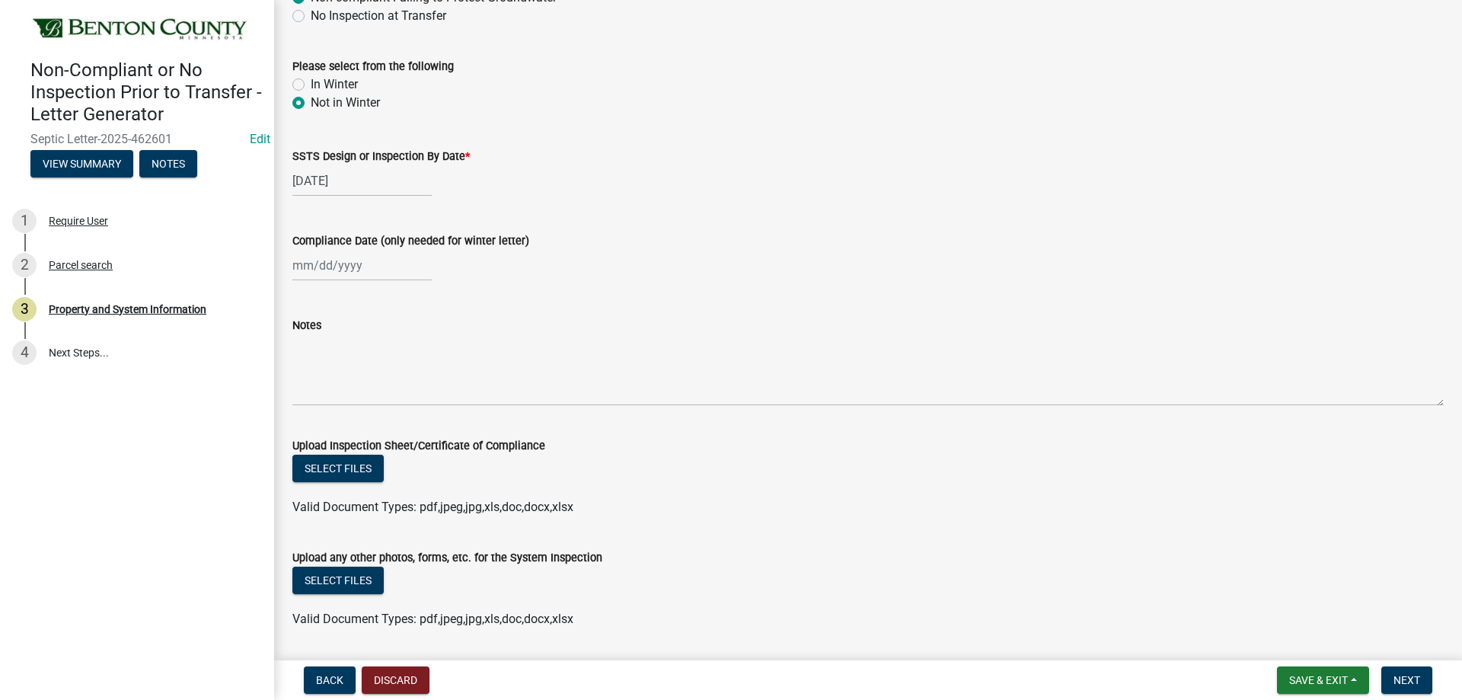
scroll to position [1253, 0]
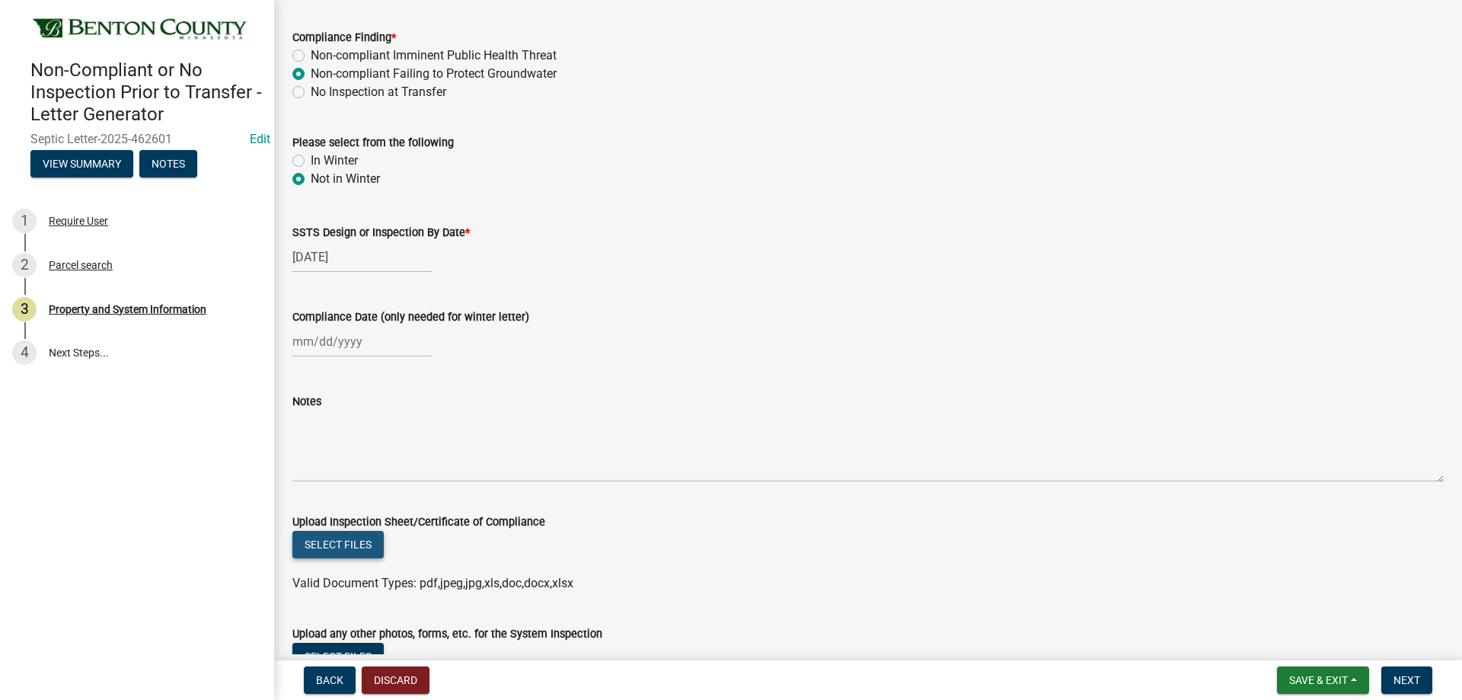
click at [363, 547] on button "Select files" at bounding box center [337, 544] width 91 height 27
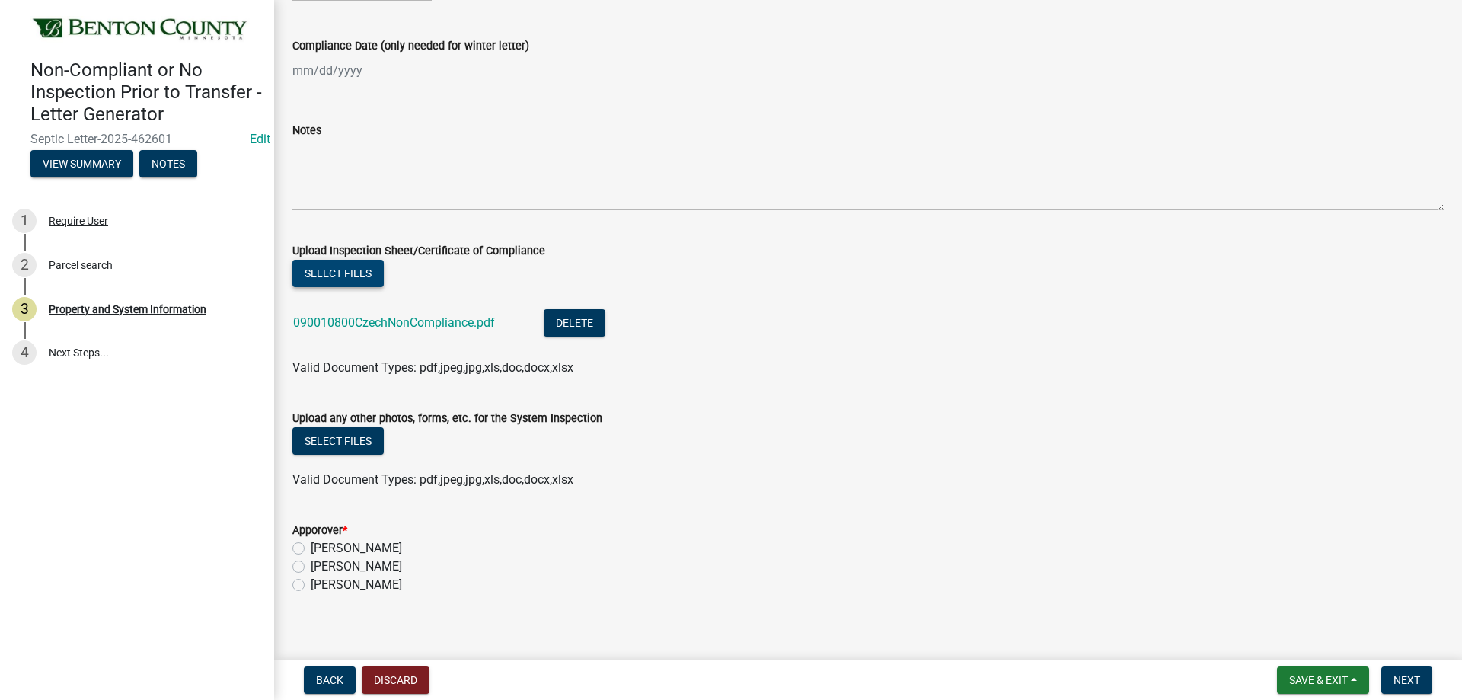
scroll to position [1537, 0]
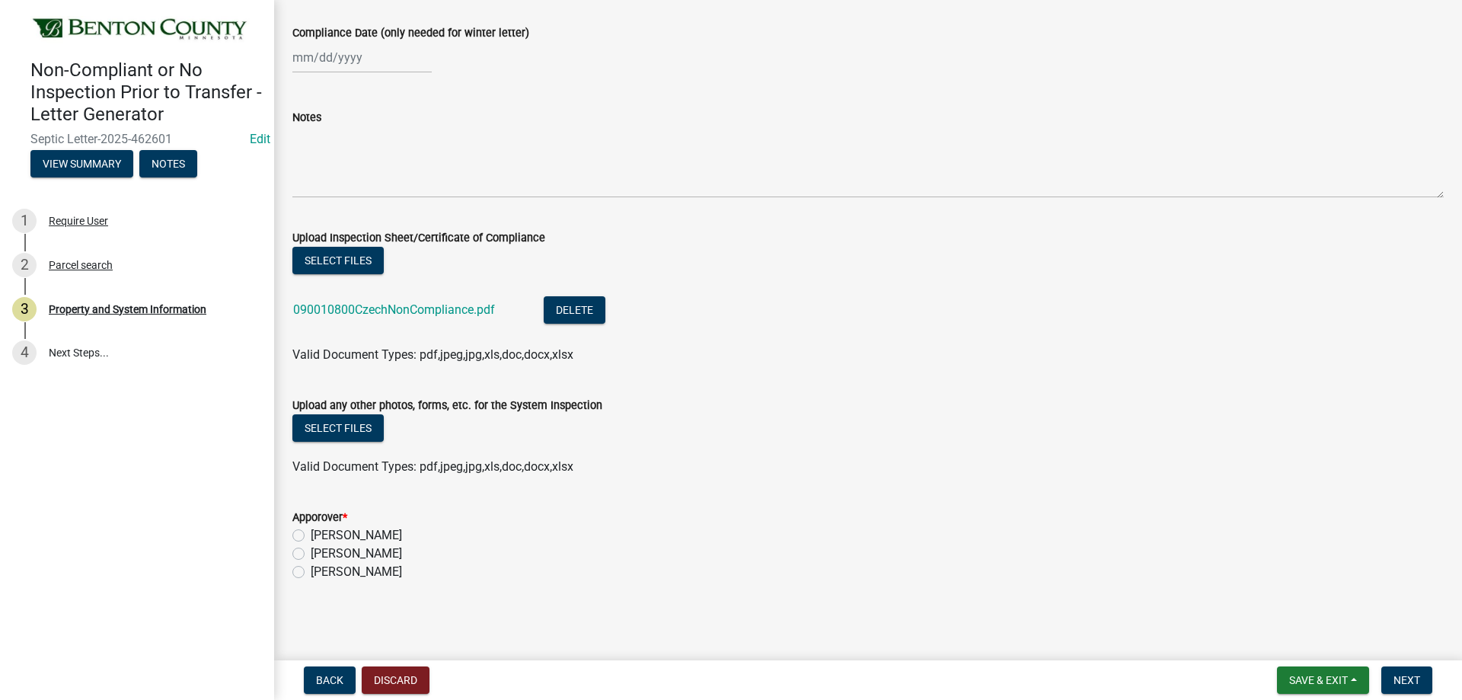
click at [311, 573] on label "Ryan Kolb" at bounding box center [356, 572] width 91 height 18
click at [311, 573] on input "Ryan Kolb" at bounding box center [316, 568] width 10 height 10
radio input "true"
click at [1419, 666] on nav "Back Discard Save & Exit Save Save & Exit Next" at bounding box center [868, 680] width 1188 height 40
click at [1414, 680] on span "Next" at bounding box center [1407, 680] width 27 height 12
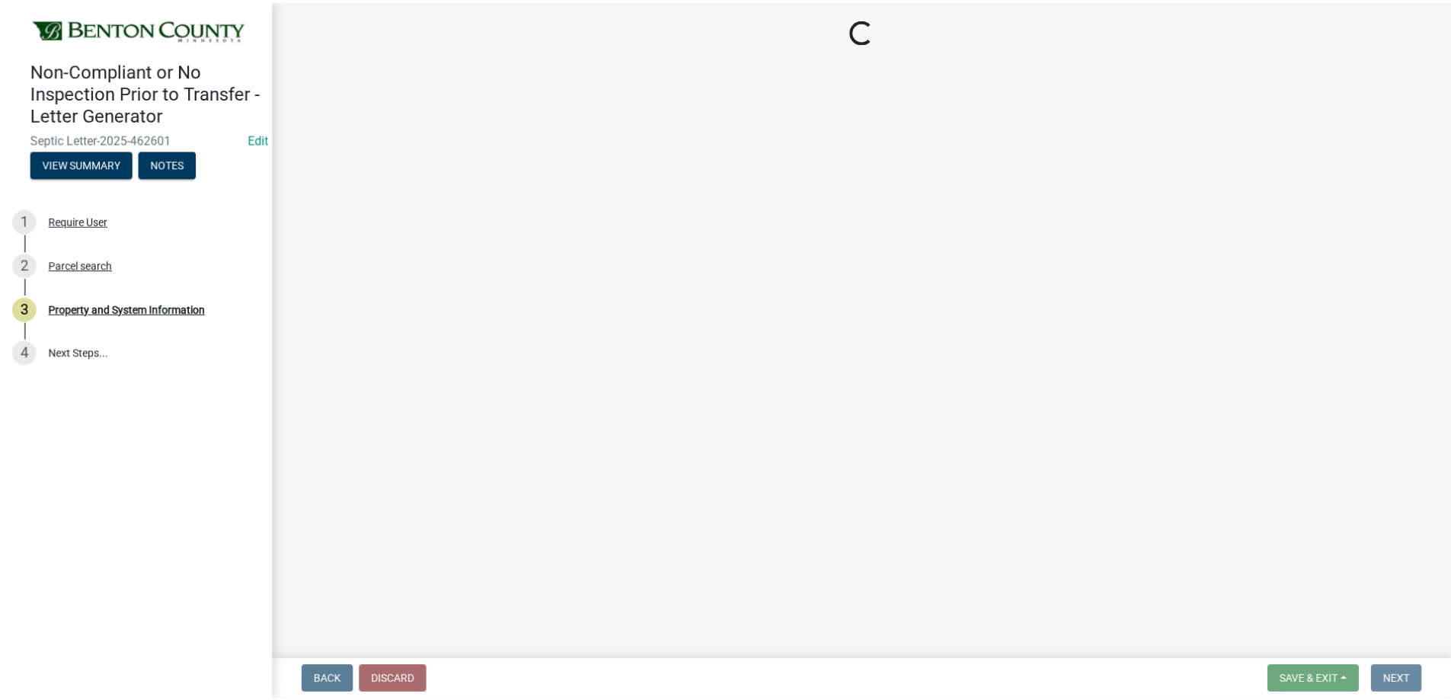
scroll to position [0, 0]
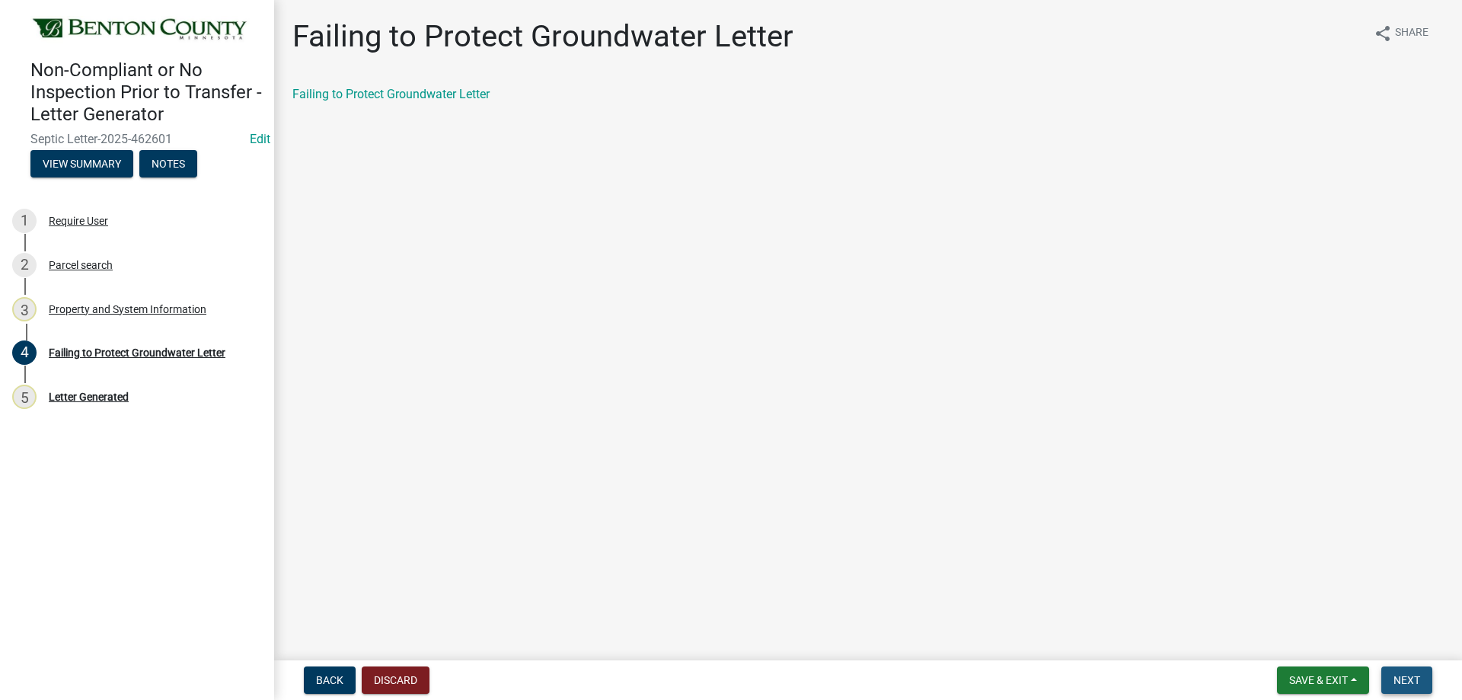
click at [1413, 680] on span "Next" at bounding box center [1407, 680] width 27 height 12
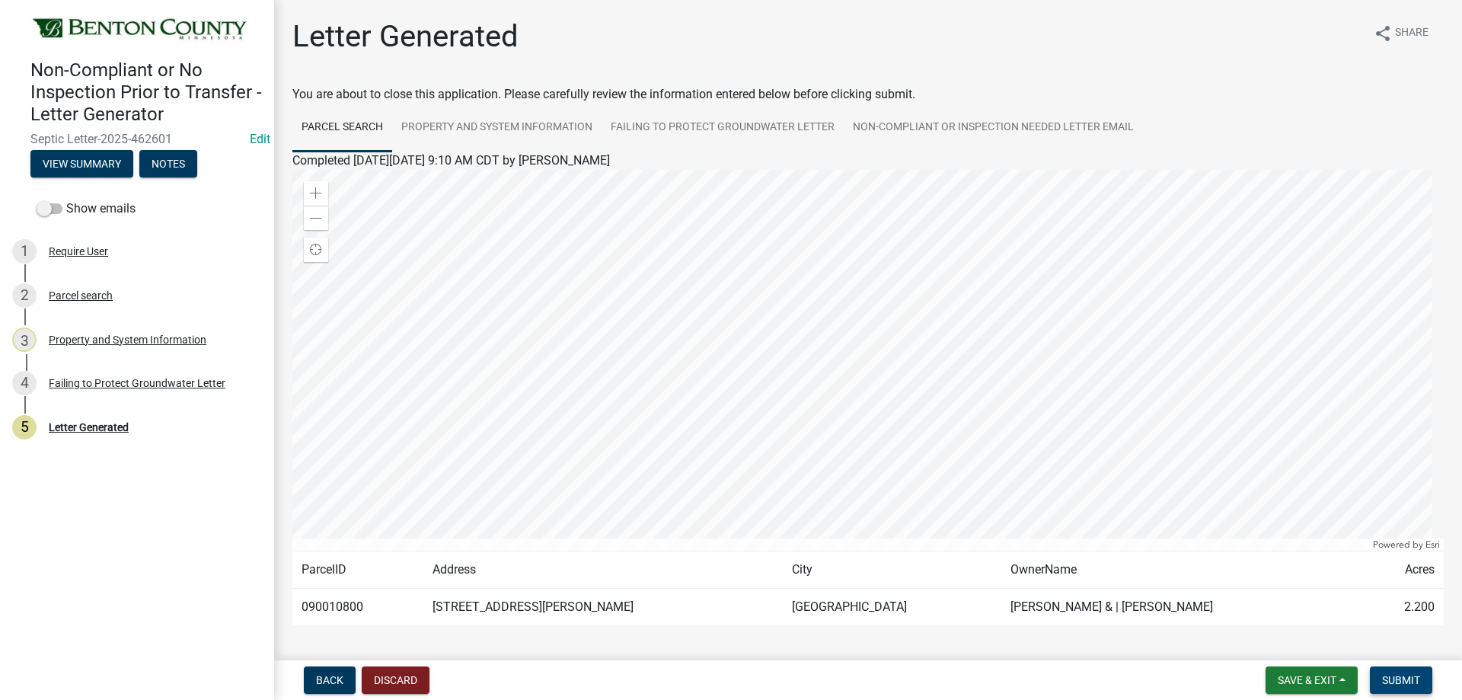
click at [1407, 678] on span "Submit" at bounding box center [1401, 680] width 38 height 12
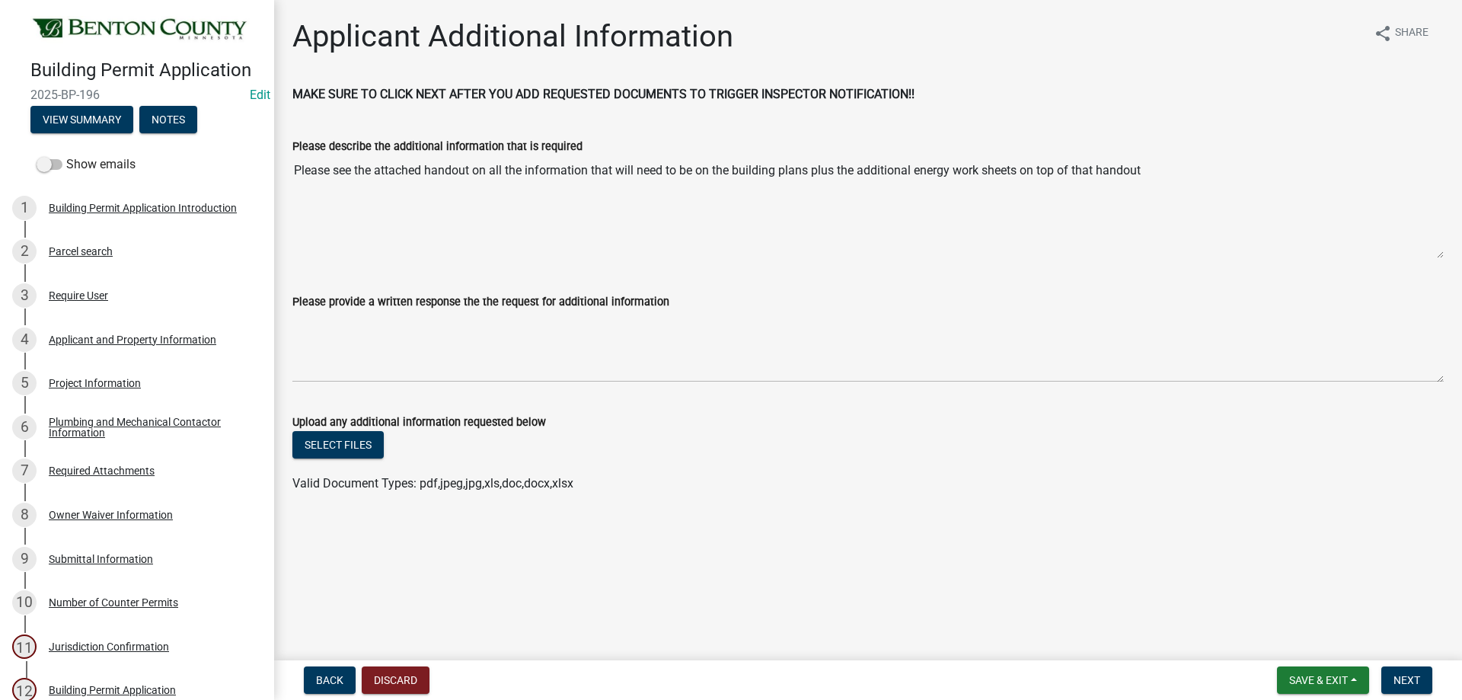
scroll to position [294, 0]
